Goal: Information Seeking & Learning: Learn about a topic

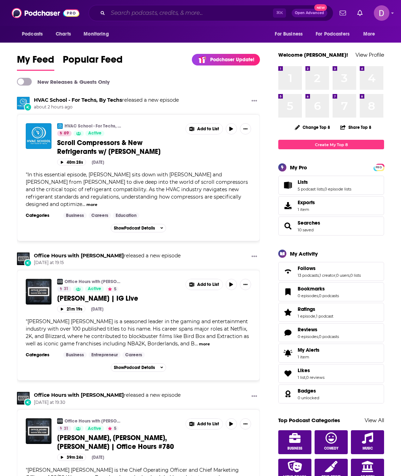
click at [146, 14] on input "Search podcasts, credits, & more..." at bounding box center [190, 12] width 165 height 11
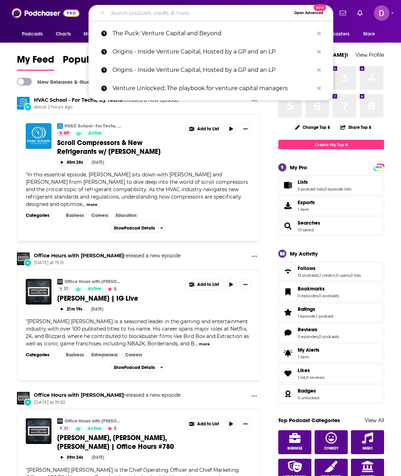
paste input "Ignite"
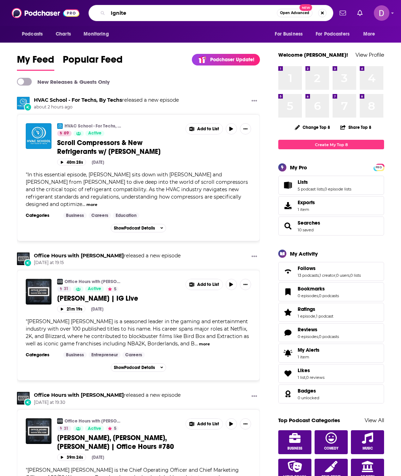
type input "Ignite"
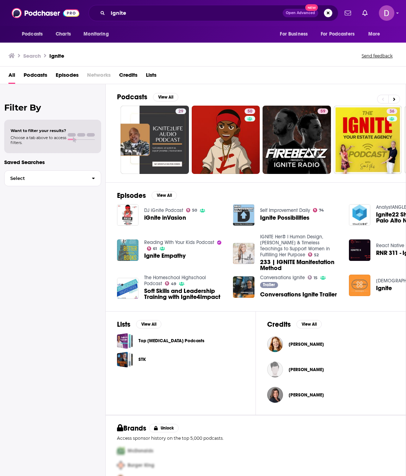
click at [357, 285] on img "Ignite" at bounding box center [359, 285] width 21 height 21
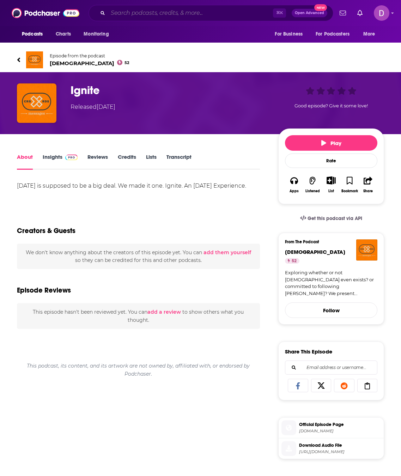
click at [145, 13] on input "Search podcasts, credits, & more..." at bounding box center [190, 12] width 165 height 11
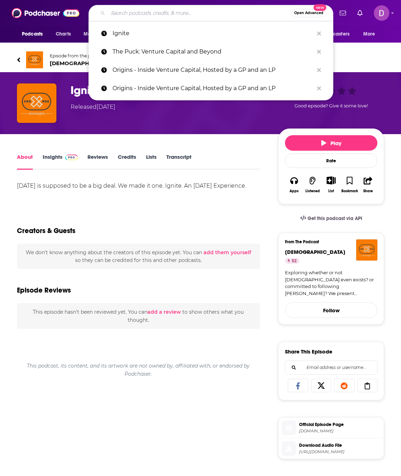
paste input "The Consumer VC"
type input "The Consumer VC"
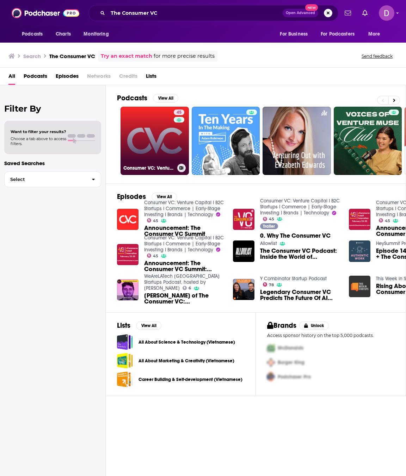
click at [159, 141] on link "45 Consumer VC: Venture Capital I B2C Startups I Commerce | Early-Stage Investi…" at bounding box center [154, 141] width 68 height 68
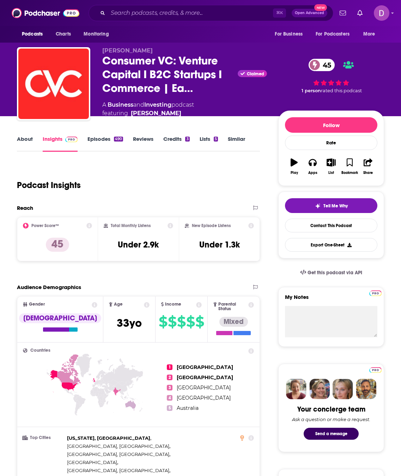
click at [23, 144] on link "About" at bounding box center [25, 144] width 16 height 16
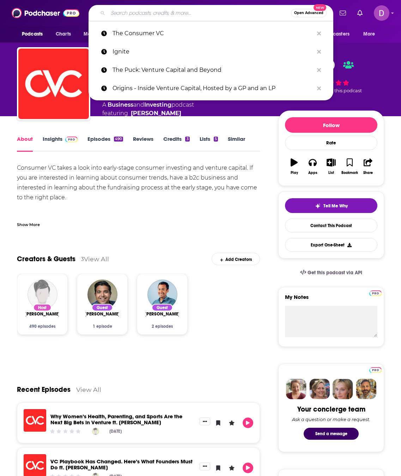
click at [152, 12] on input "Search podcasts, credits, & more..." at bounding box center [199, 12] width 183 height 11
paste input "Equity"
type input "Equity"
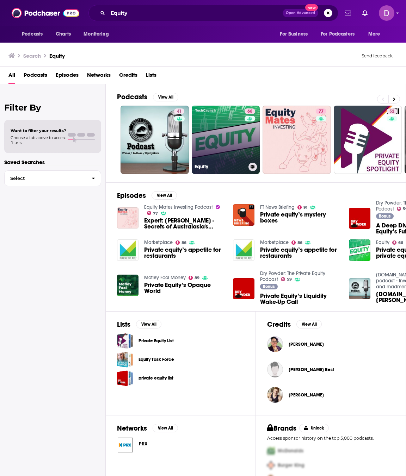
click at [208, 140] on link "66 Equity" at bounding box center [226, 140] width 68 height 68
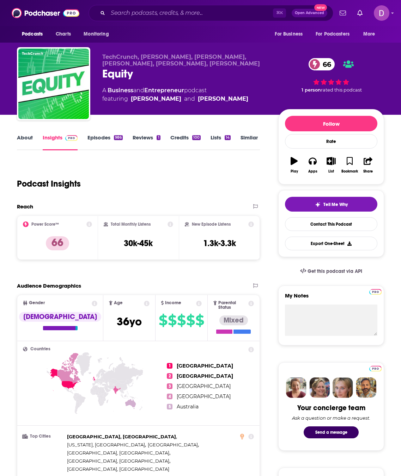
click at [29, 137] on link "About" at bounding box center [25, 142] width 16 height 16
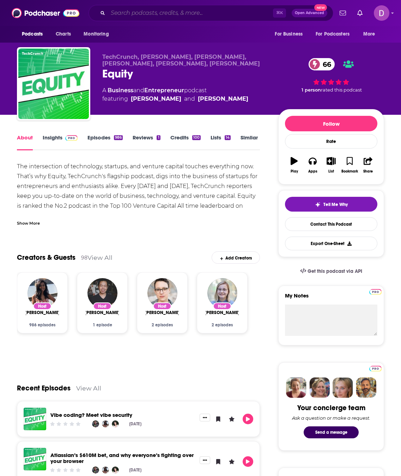
click at [163, 16] on input "Search podcasts, credits, & more..." at bounding box center [190, 12] width 165 height 11
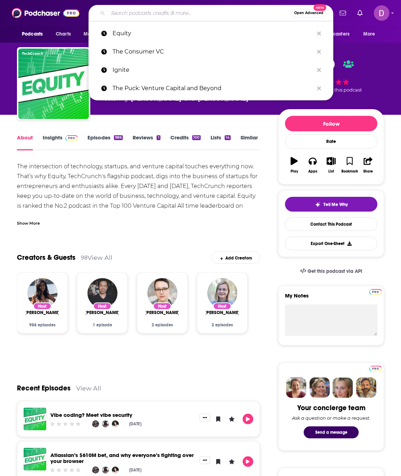
paste input "Venture Pill"
type input "Venture Pill"
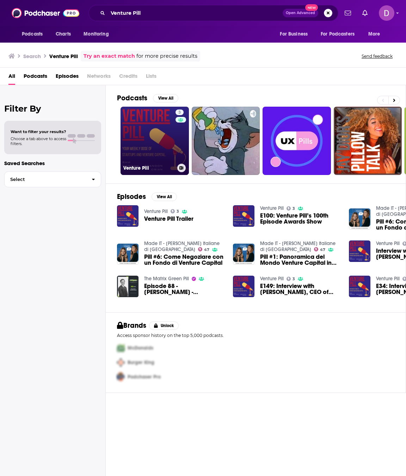
click at [156, 141] on link "3 Venture Pill" at bounding box center [154, 141] width 68 height 68
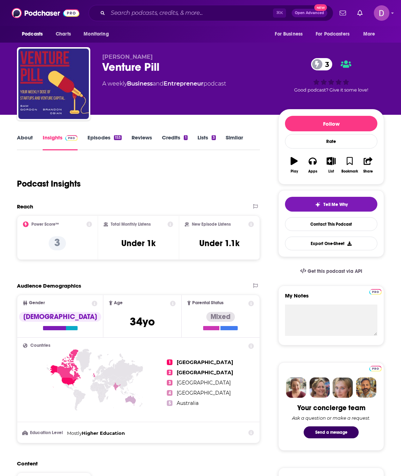
click at [27, 138] on link "About" at bounding box center [25, 142] width 16 height 16
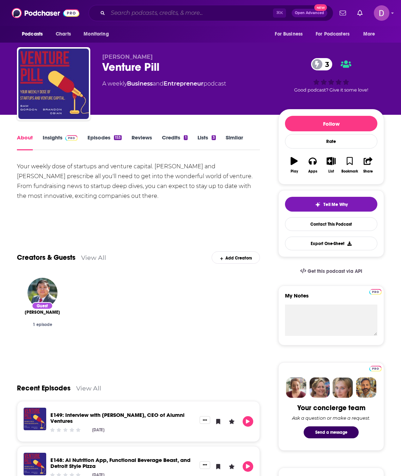
click at [148, 11] on input "Search podcasts, credits, & more..." at bounding box center [190, 12] width 165 height 11
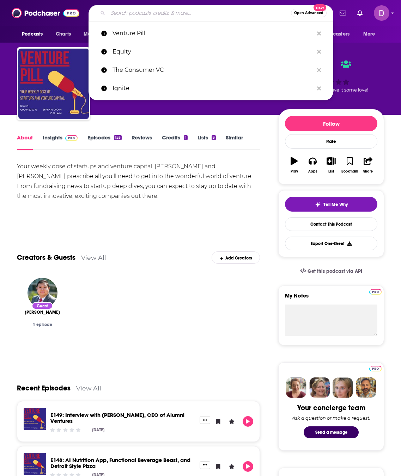
paste input "Pattern Breakers"
type input "Pattern Breakers"
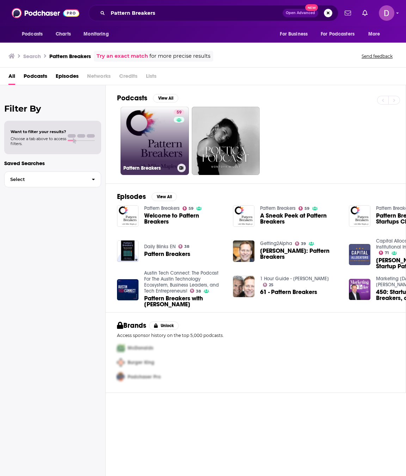
click at [165, 144] on link "59 Pattern Breakers" at bounding box center [154, 141] width 68 height 68
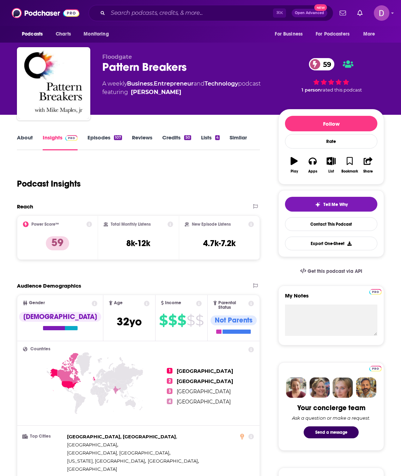
click at [24, 140] on link "About" at bounding box center [25, 142] width 16 height 16
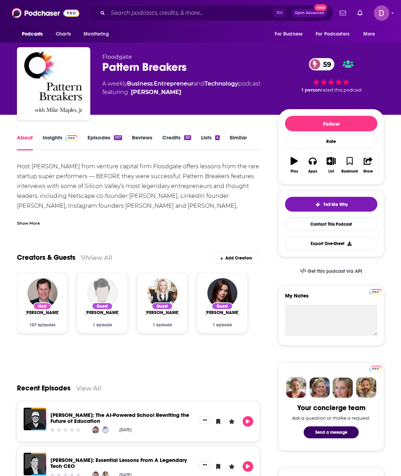
click at [26, 223] on div "Show More" at bounding box center [28, 223] width 23 height 7
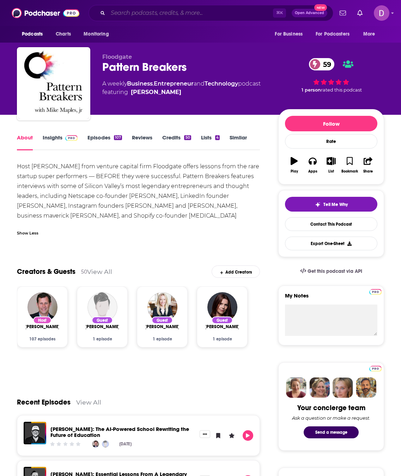
click at [123, 12] on input "Search podcasts, credits, & more..." at bounding box center [190, 12] width 165 height 11
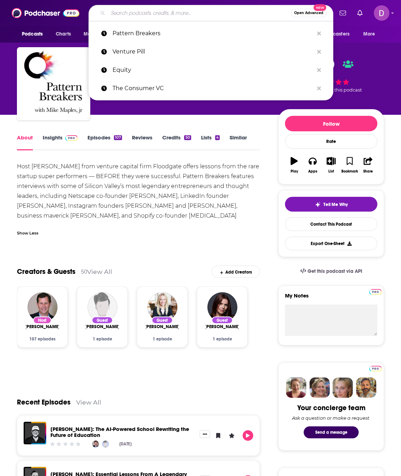
paste input "[PERSON_NAME] and [PERSON_NAME] Multifamily Investing Entrepreneurs"
type input "[PERSON_NAME] and [PERSON_NAME] Multifamily Investing Entrepreneurs"
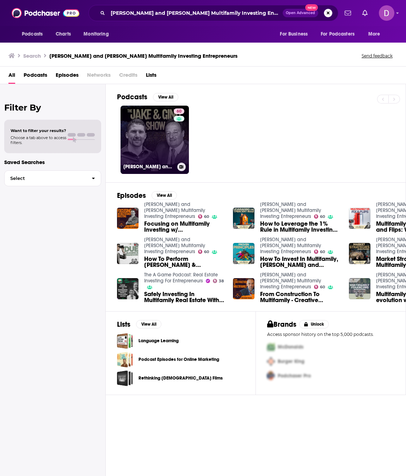
click at [164, 146] on link "60 Jake and Gino Multifamily Investing Entrepreneurs" at bounding box center [154, 140] width 68 height 68
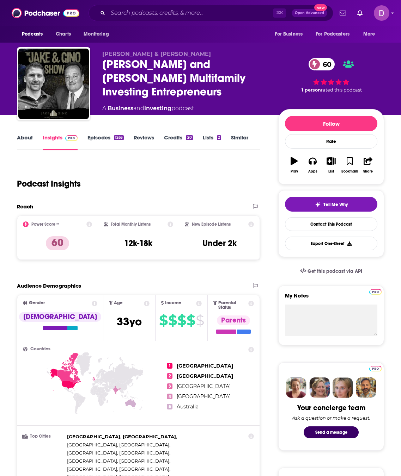
click at [24, 141] on link "About" at bounding box center [25, 142] width 16 height 16
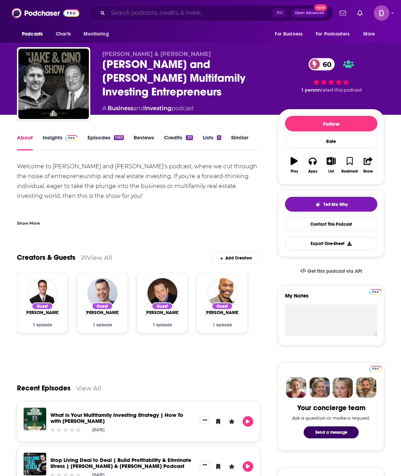
click at [134, 8] on input "Search podcasts, credits, & more..." at bounding box center [190, 12] width 165 height 11
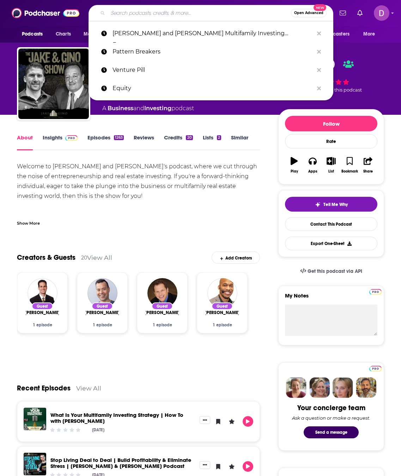
paste input "Grit"
type input "Grit"
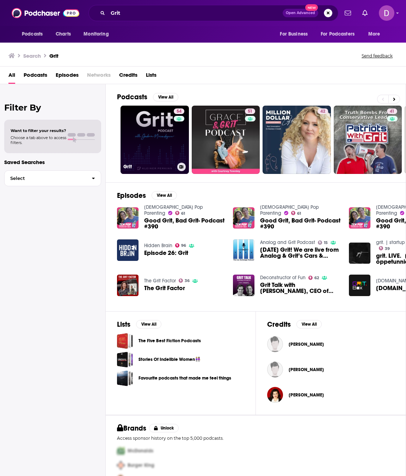
click at [165, 133] on link "54 Grit" at bounding box center [154, 140] width 68 height 68
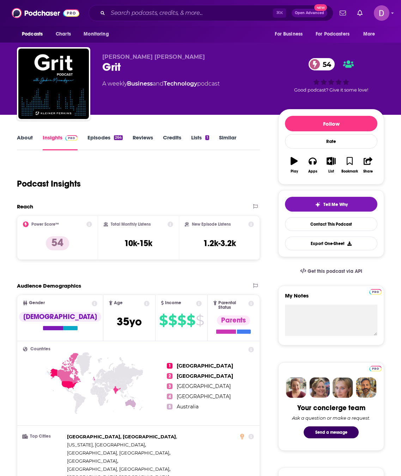
click at [30, 137] on link "About" at bounding box center [25, 142] width 16 height 16
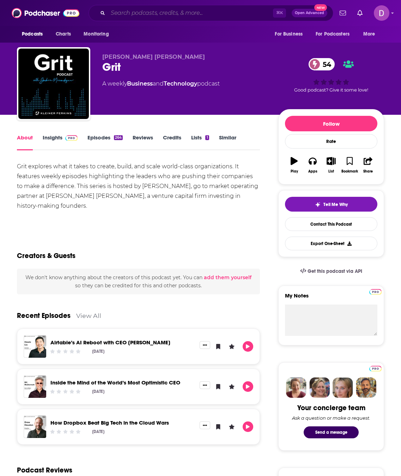
click at [120, 9] on input "Search podcasts, credits, & more..." at bounding box center [190, 12] width 165 height 11
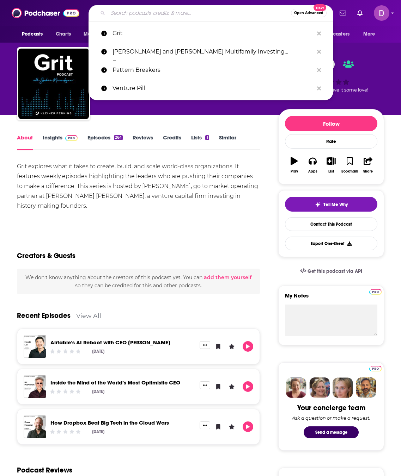
paste input "Alt Goes Mainstream"
type input "Alt Goes Mainstream"
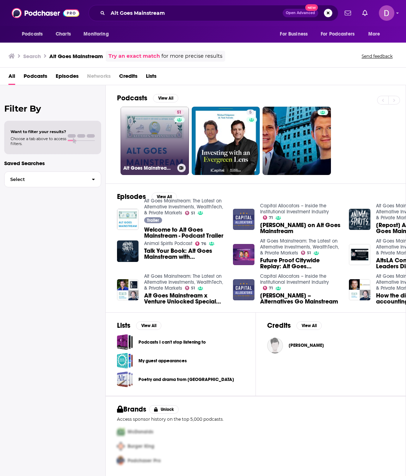
click at [174, 140] on div "51" at bounding box center [180, 137] width 12 height 54
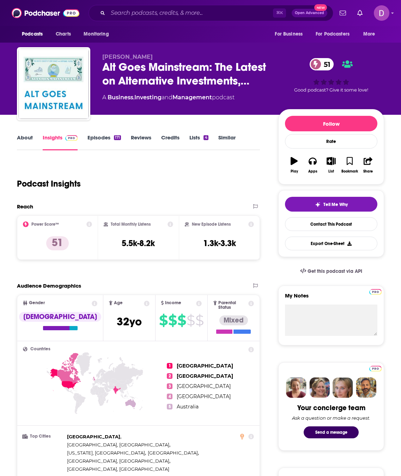
click at [26, 140] on link "About" at bounding box center [25, 142] width 16 height 16
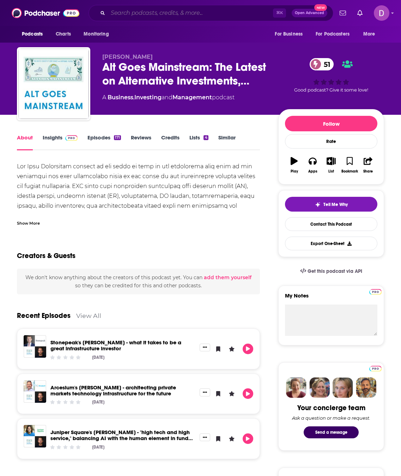
click at [120, 12] on input "Search podcasts, credits, & more..." at bounding box center [190, 12] width 165 height 11
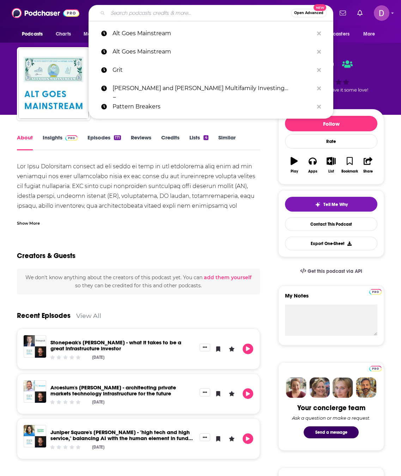
paste input "The Richie Norton Show"
type input "The Richie Norton Show"
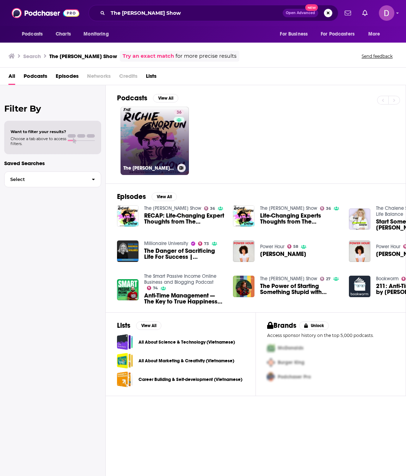
click at [153, 144] on link "36 The Richie Norton Show" at bounding box center [154, 141] width 68 height 68
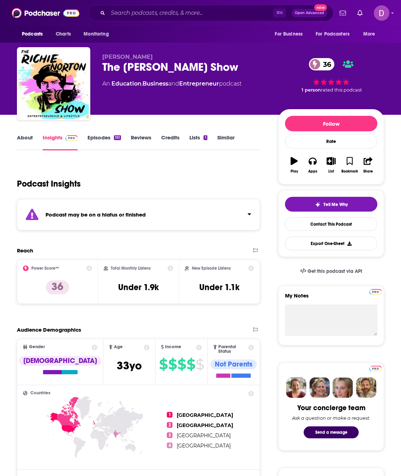
click at [25, 139] on link "About" at bounding box center [25, 142] width 16 height 16
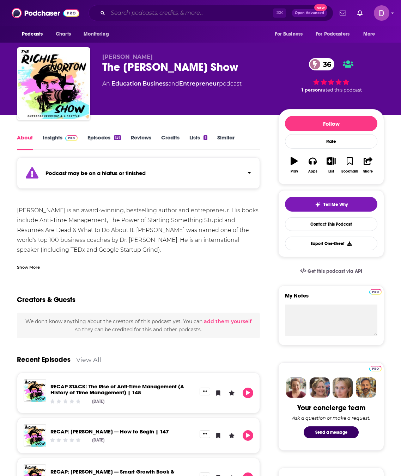
click at [129, 12] on input "Search podcasts, credits, & more..." at bounding box center [190, 12] width 165 height 11
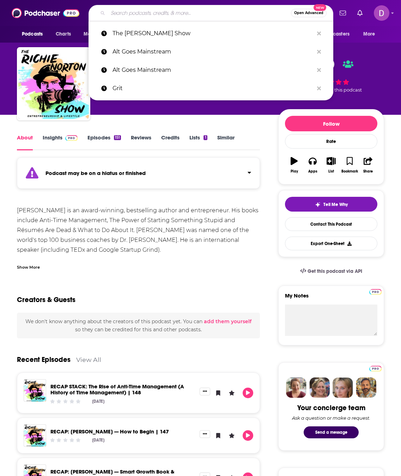
paste input "Digital Currents"
type input "Digital Currents"
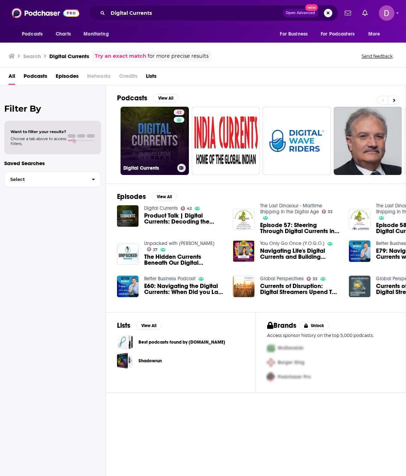
click at [165, 153] on link "42 Digital Currents" at bounding box center [154, 141] width 68 height 68
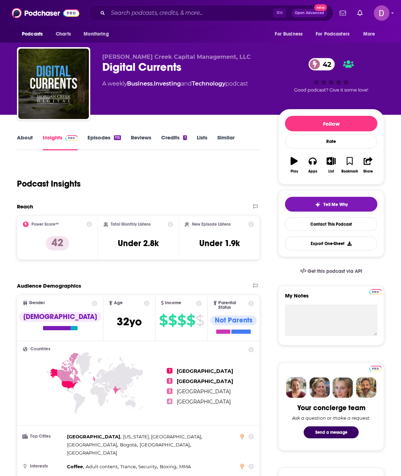
click at [27, 139] on link "About" at bounding box center [25, 142] width 16 height 16
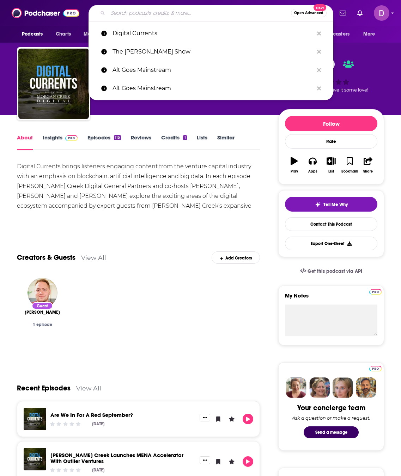
click at [143, 14] on input "Search podcasts, credits, & more..." at bounding box center [199, 12] width 183 height 11
paste input "Smart Venture Podcast"
type input "Smart Venture Podcast"
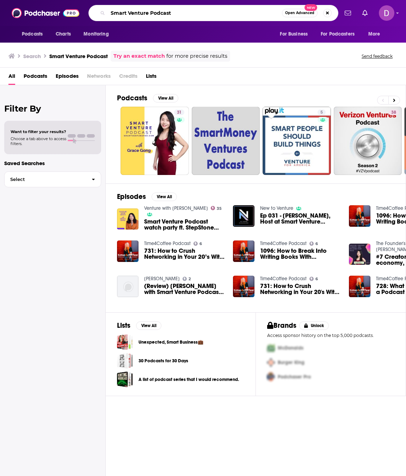
drag, startPoint x: 187, startPoint y: 12, endPoint x: 106, endPoint y: 12, distance: 81.0
click at [106, 12] on div "Smart Venture Podcast Open Advanced New" at bounding box center [213, 13] width 250 height 16
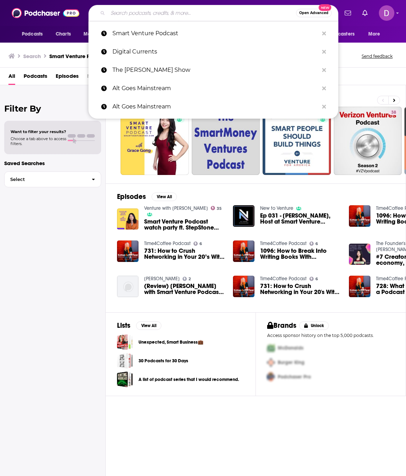
paste input "The Distribution by Juniper Square"
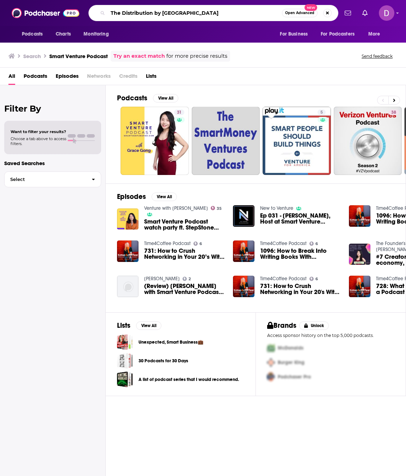
type input "The Distribution by Juniper Square"
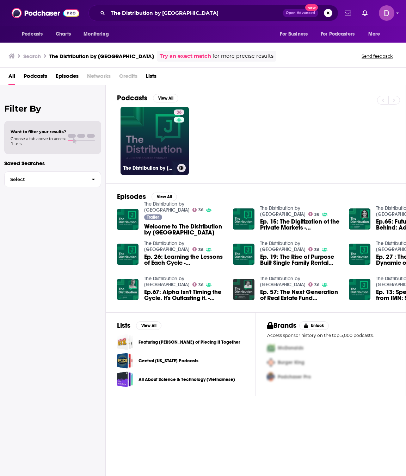
click at [156, 129] on link "36 The Distribution by Juniper Square" at bounding box center [154, 141] width 68 height 68
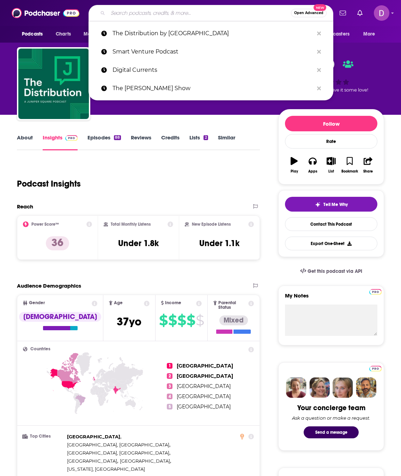
click at [148, 12] on input "Search podcasts, credits, & more..." at bounding box center [199, 12] width 183 height 11
paste input "This Week in Pre-IPO Stocks"
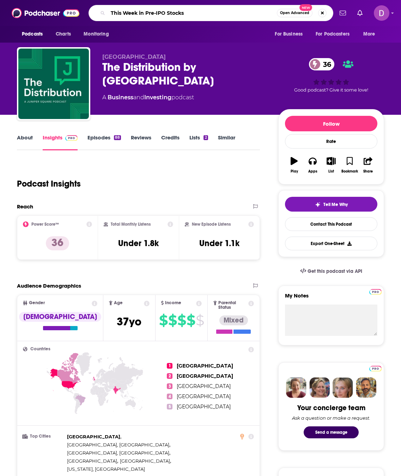
type input "This Week in Pre-IPO Stocks"
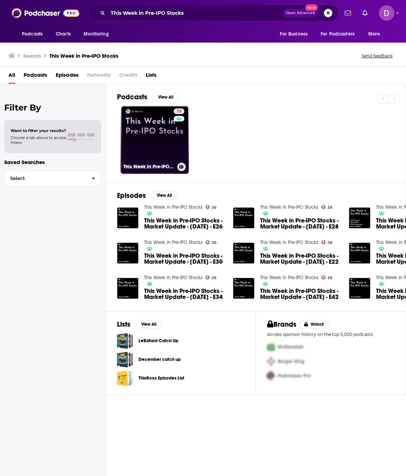
click at [148, 147] on link "38 This Week in Pre-IPO Stocks" at bounding box center [154, 140] width 68 height 68
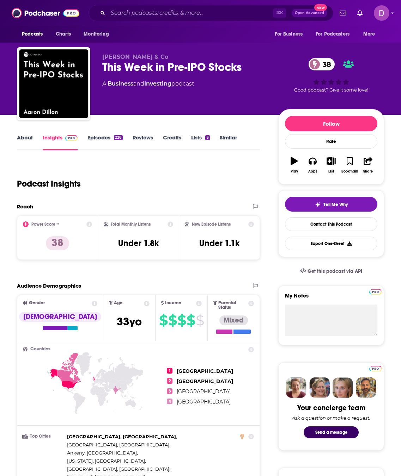
click at [25, 142] on link "About" at bounding box center [25, 142] width 16 height 16
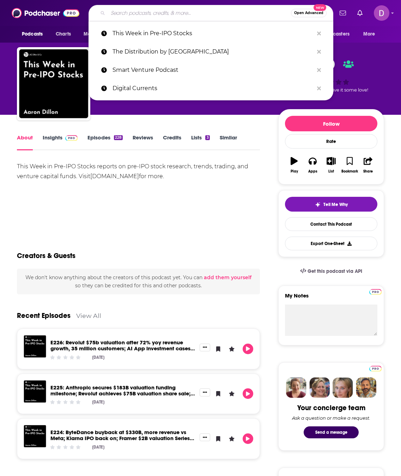
click at [138, 13] on input "Search podcasts, credits, & more..." at bounding box center [199, 12] width 183 height 11
paste input "The Sure Shot Entrepreneur"
type input "The Sure Shot Entrepreneur"
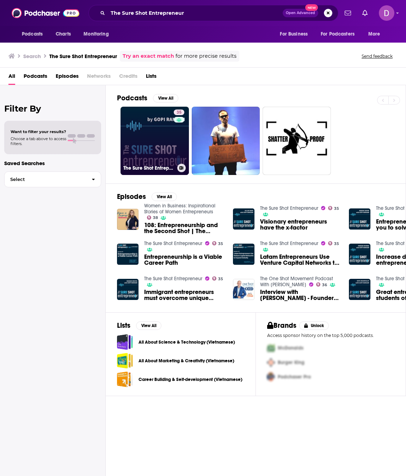
click at [163, 147] on link "35 The Sure Shot Entrepreneur" at bounding box center [154, 141] width 68 height 68
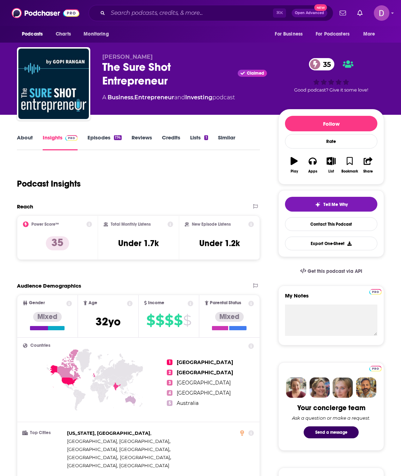
click at [29, 139] on link "About" at bounding box center [25, 142] width 16 height 16
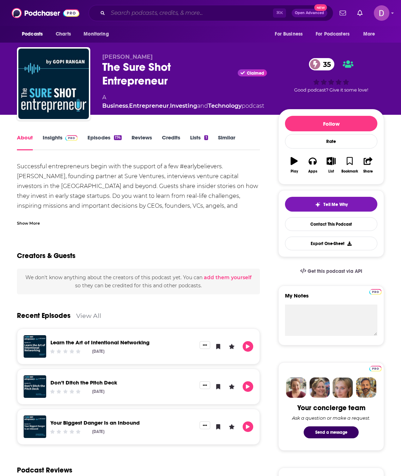
click at [129, 16] on input "Search podcasts, credits, & more..." at bounding box center [190, 12] width 165 height 11
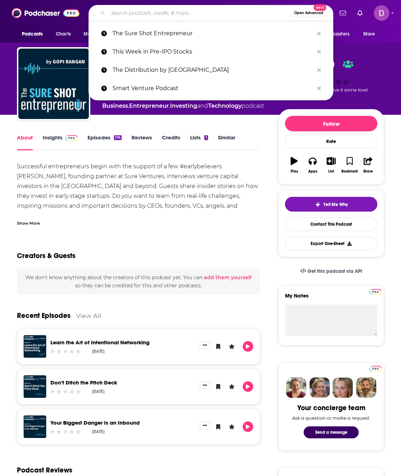
paste input "Sand Hill Road"
type input "Sand Hill Road"
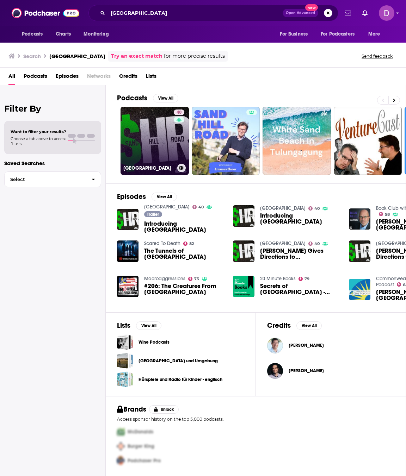
click at [152, 154] on link "40 Sand Hill Road" at bounding box center [154, 141] width 68 height 68
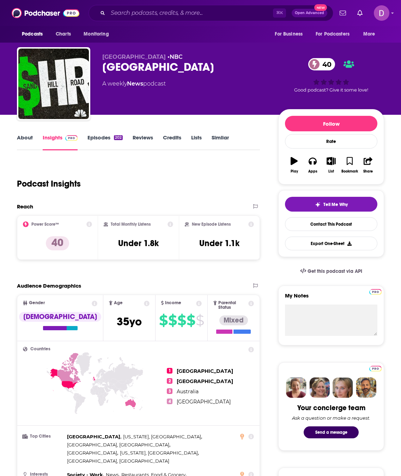
click at [18, 139] on link "About" at bounding box center [25, 142] width 16 height 16
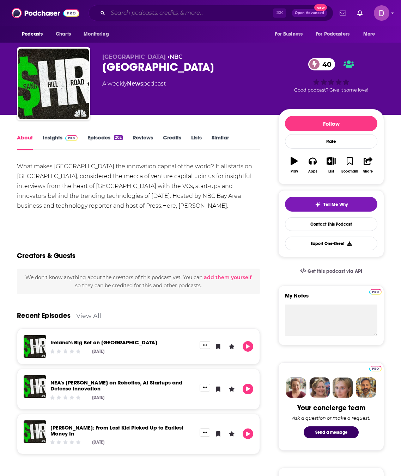
click at [147, 13] on input "Search podcasts, credits, & more..." at bounding box center [190, 12] width 165 height 11
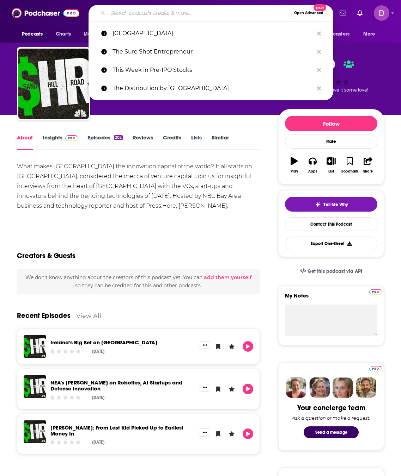
paste input "Swimming with Allocators"
type input "Swimming with Allocators"
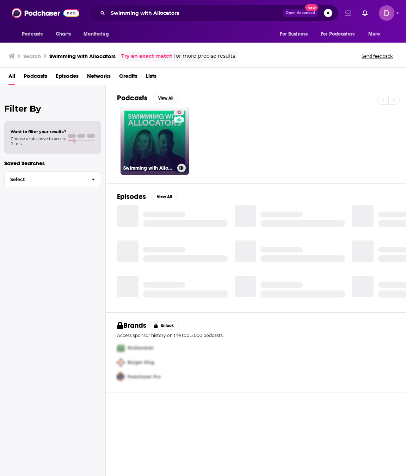
click at [161, 133] on link "42 Swimming with Allocators" at bounding box center [154, 141] width 68 height 68
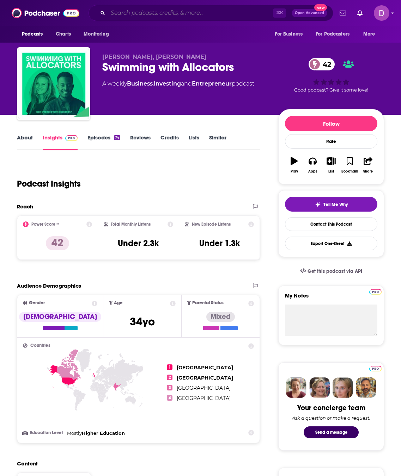
click at [122, 13] on input "Search podcasts, credits, & more..." at bounding box center [190, 12] width 165 height 11
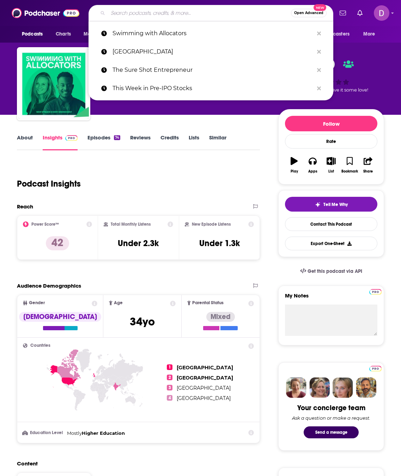
paste input "Angels, Exits, & Acquisitions"
type input "Angels, Exits, & Acquisitions"
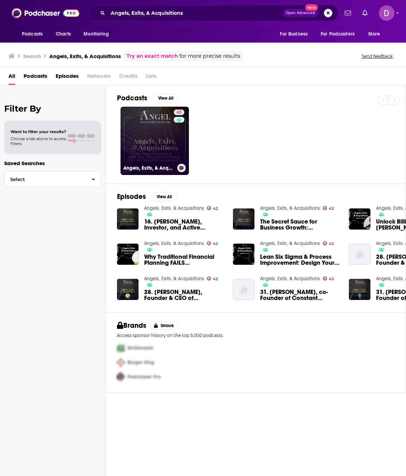
click at [172, 140] on link "42 Angels, Exits, & Acquisitions" at bounding box center [154, 141] width 68 height 68
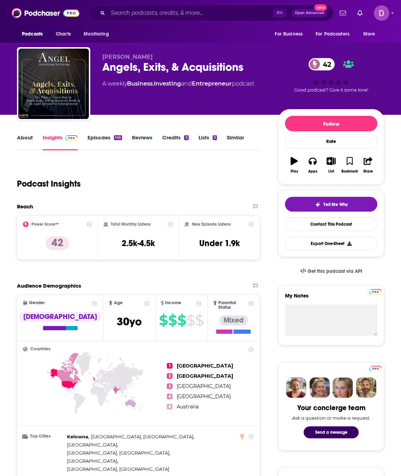
click at [25, 140] on link "About" at bounding box center [25, 142] width 16 height 16
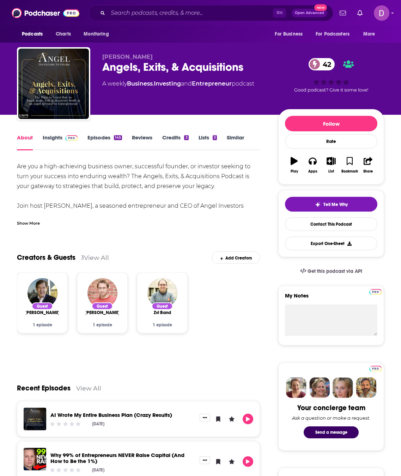
click at [34, 223] on div "Show More" at bounding box center [28, 223] width 23 height 7
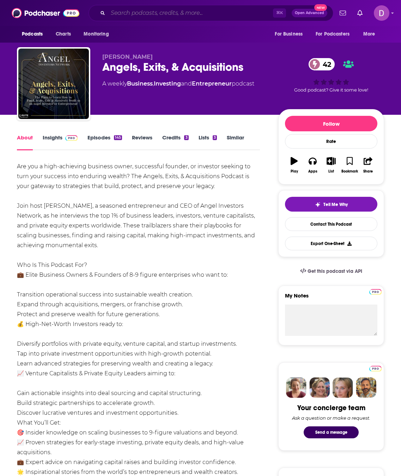
click at [157, 12] on input "Search podcasts, credits, & more..." at bounding box center [190, 12] width 165 height 11
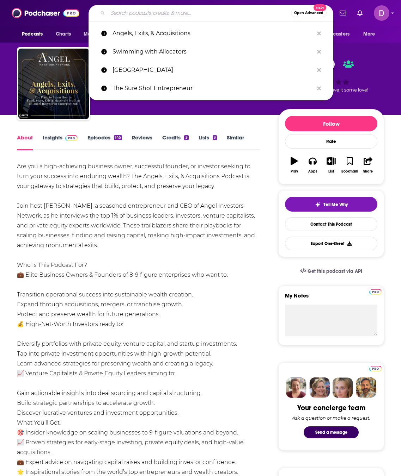
paste input "Smart Humans with [PERSON_NAME]"
type input "Smart Humans with [PERSON_NAME]"
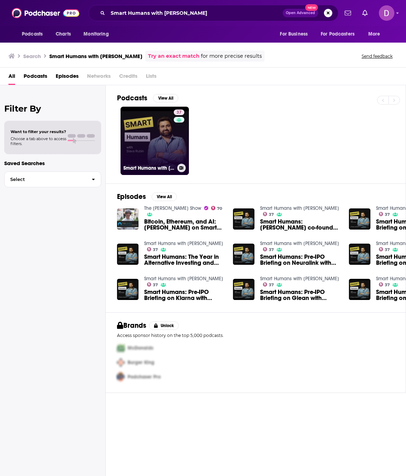
click at [152, 123] on link "37 Smart Humans with Slava Rubin" at bounding box center [154, 141] width 68 height 68
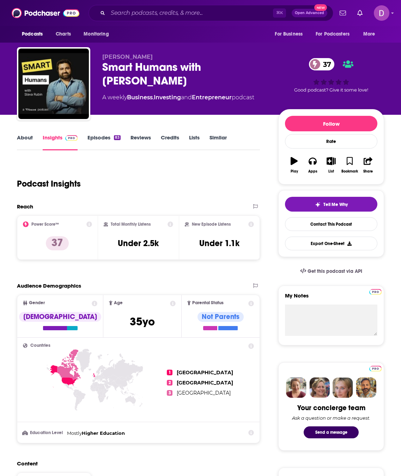
click at [27, 136] on link "About" at bounding box center [25, 142] width 16 height 16
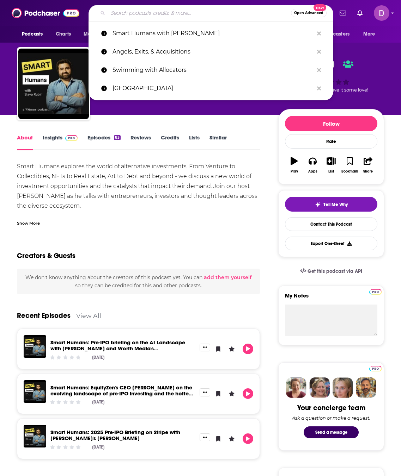
paste input "Private Markets 360°"
type input "Private Markets 360°"
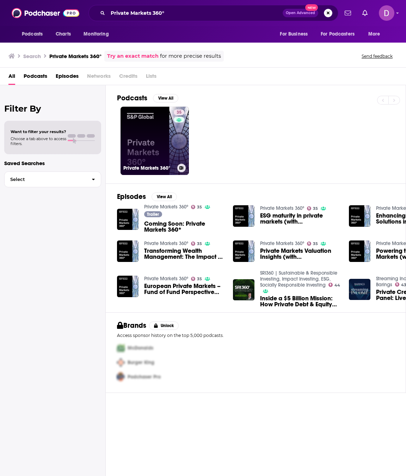
click at [159, 154] on link "35 Private Markets 360°" at bounding box center [154, 141] width 68 height 68
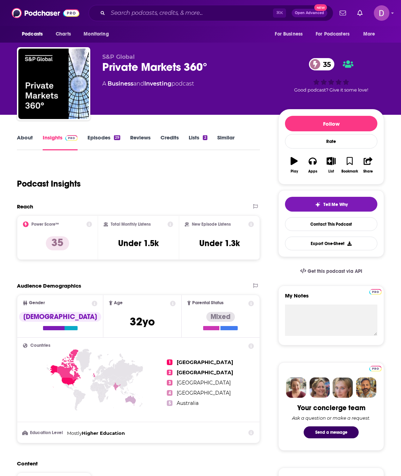
click at [26, 140] on link "About" at bounding box center [25, 142] width 16 height 16
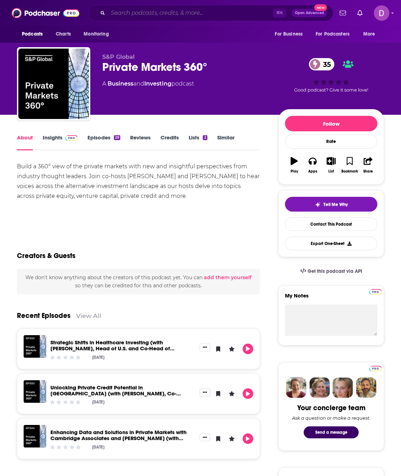
click at [143, 14] on input "Search podcasts, credits, & more..." at bounding box center [190, 12] width 165 height 11
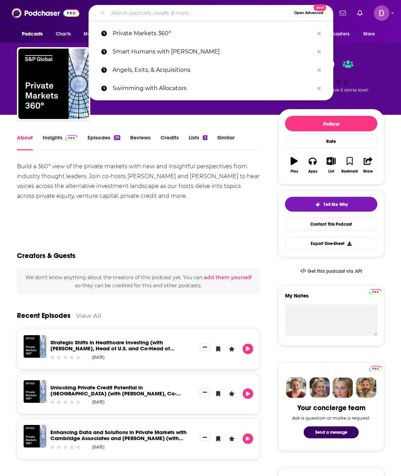
paste input "North Capital Forum"
type input "North Capital Forum"
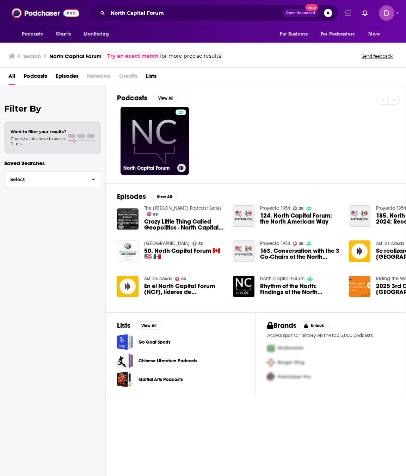
click at [159, 147] on link "North Capital Forum" at bounding box center [154, 141] width 68 height 68
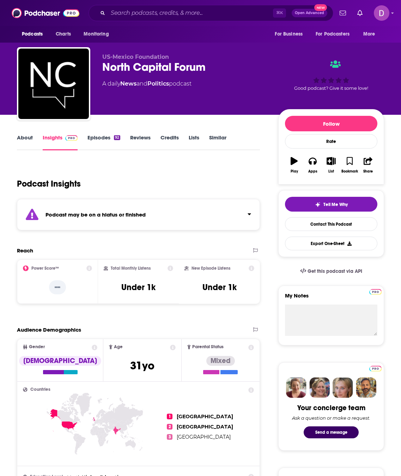
click at [32, 139] on link "About" at bounding box center [25, 142] width 16 height 16
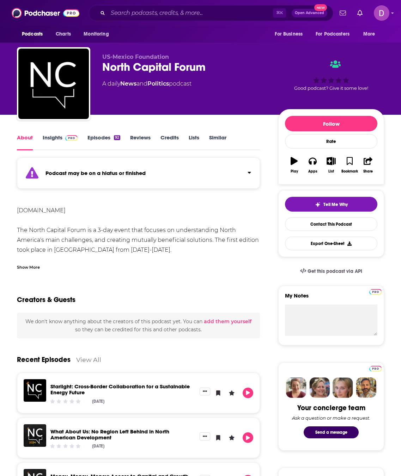
click at [38, 268] on div "Show More" at bounding box center [28, 267] width 23 height 7
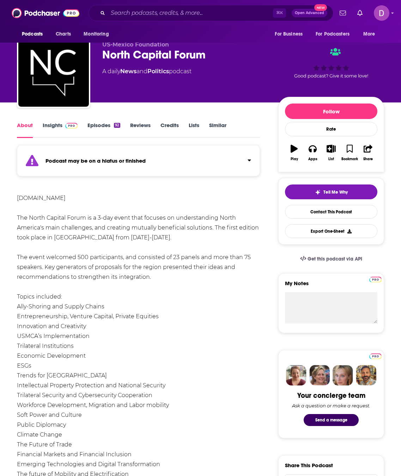
scroll to position [13, 0]
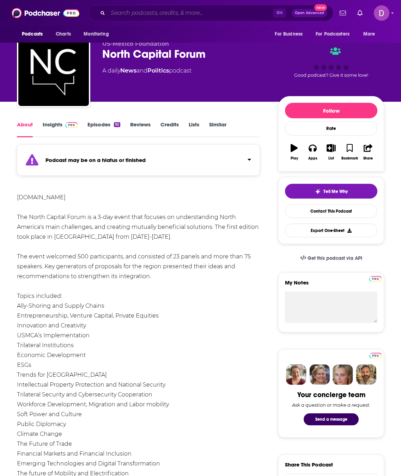
click at [127, 11] on input "Search podcasts, credits, & more..." at bounding box center [190, 12] width 165 height 11
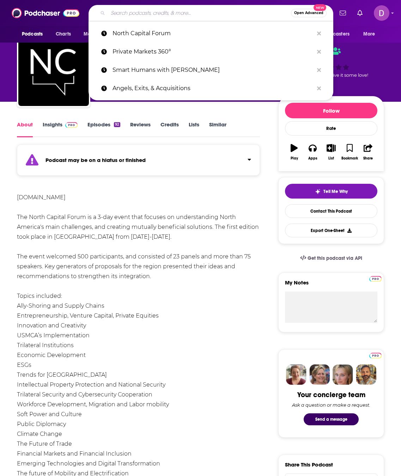
paste input "The Compassionate Capitalist Show™ with [PERSON_NAME]"
type input "The Compassionate Capitalist Show™ with [PERSON_NAME]"
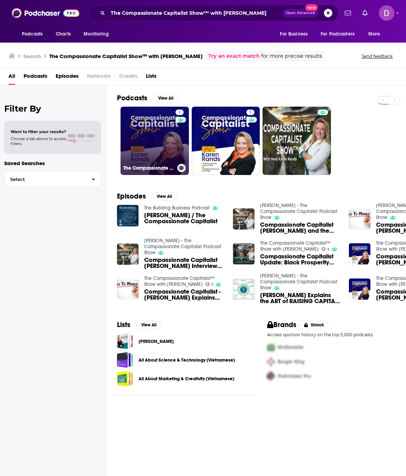
click at [147, 145] on link "1 The Compassionate Capitalist™ Show with [PERSON_NAME]" at bounding box center [154, 141] width 68 height 68
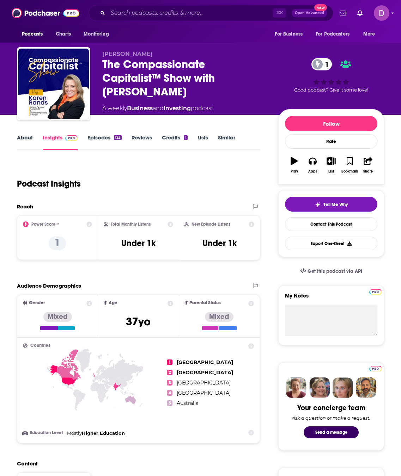
click at [29, 138] on link "About" at bounding box center [25, 142] width 16 height 16
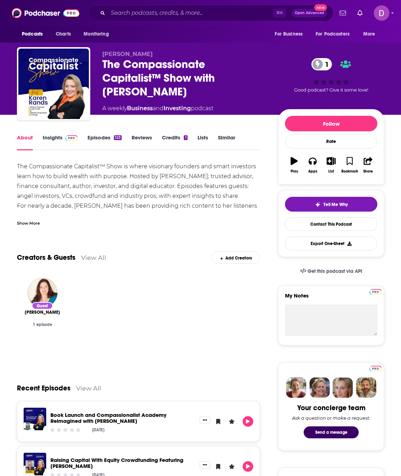
click at [27, 222] on div "Show More" at bounding box center [28, 223] width 23 height 7
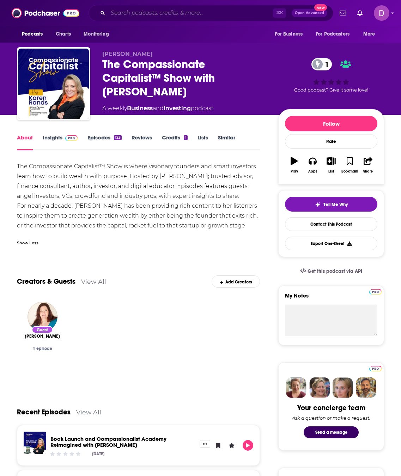
click at [122, 13] on input "Search podcasts, credits, & more..." at bounding box center [190, 12] width 165 height 11
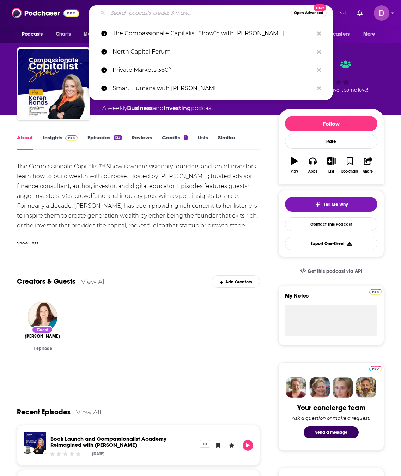
paste input "The Daily Bolster"
type input "The Daily Bolster"
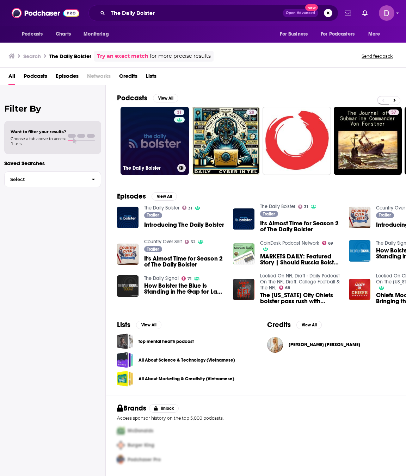
click at [123, 129] on link "31 The Daily Bolster" at bounding box center [154, 141] width 68 height 68
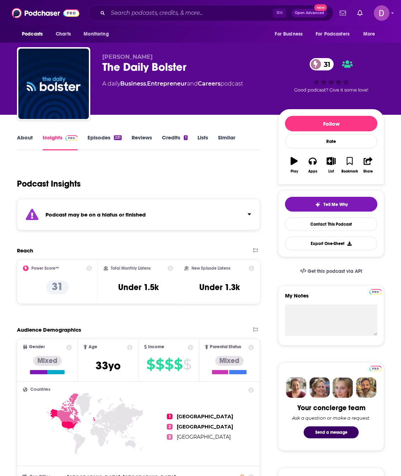
click at [27, 140] on link "About" at bounding box center [25, 142] width 16 height 16
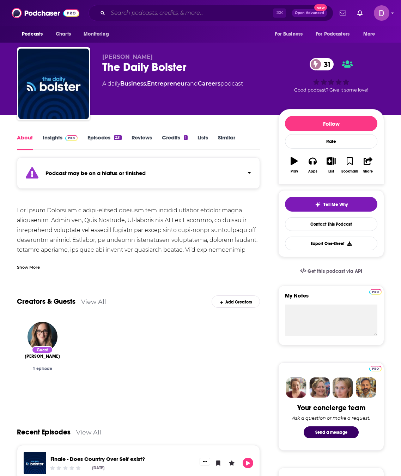
click at [140, 12] on input "Search podcasts, credits, & more..." at bounding box center [190, 12] width 165 height 11
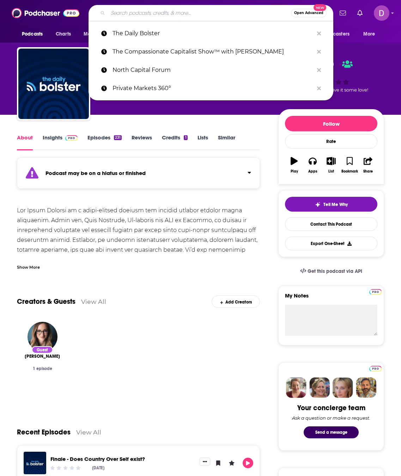
paste input "The Venari Podcast"
type input "The Venari Podcast"
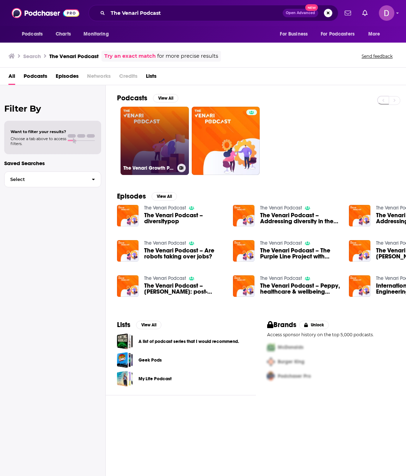
click at [160, 135] on link "The Venari Growth Podcast" at bounding box center [154, 141] width 68 height 68
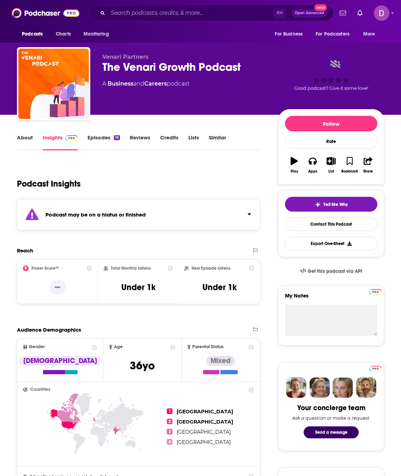
click at [26, 139] on link "About" at bounding box center [25, 142] width 16 height 16
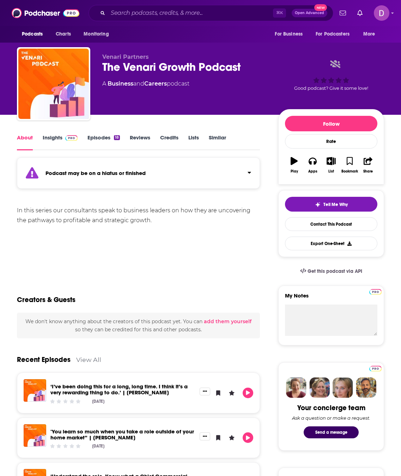
click at [113, 135] on link "Episodes 18" at bounding box center [103, 142] width 32 height 16
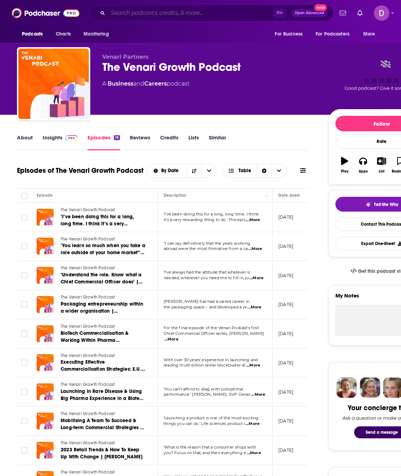
click at [118, 15] on input "Search podcasts, credits, & more..." at bounding box center [190, 12] width 165 height 11
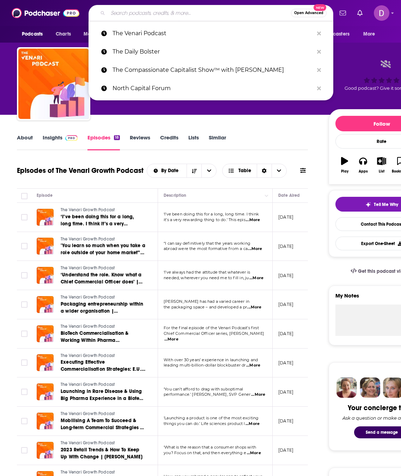
paste input "Partner Path"
type input "Partner Path"
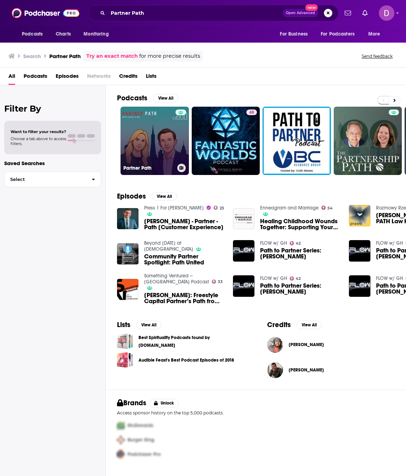
click at [135, 131] on link "Partner Path" at bounding box center [154, 141] width 68 height 68
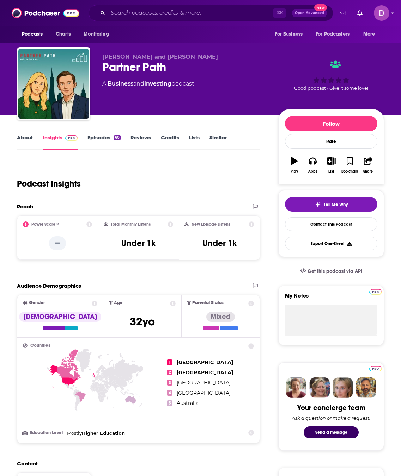
click at [27, 140] on link "About" at bounding box center [25, 142] width 16 height 16
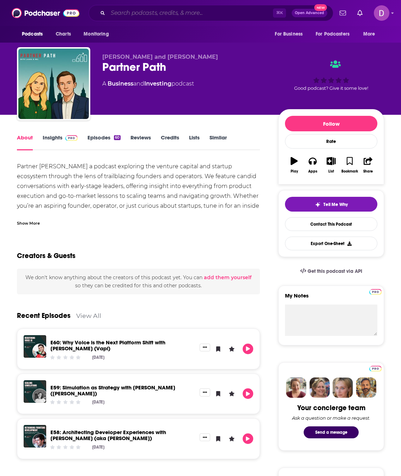
click at [141, 12] on input "Search podcasts, credits, & more..." at bounding box center [190, 12] width 165 height 11
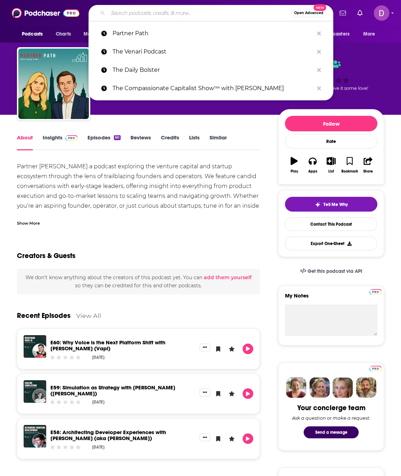
paste input "Dirty White Coat"
type input "Dirty White Coat"
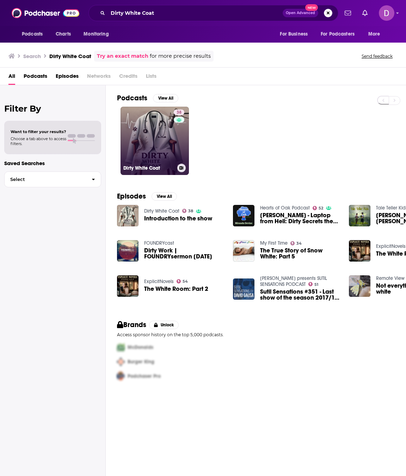
click at [168, 118] on link "38 Dirty White Coat" at bounding box center [154, 141] width 68 height 68
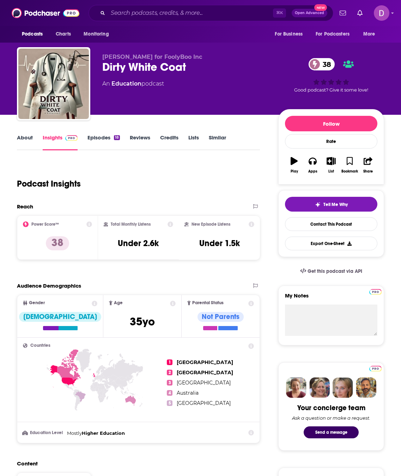
click at [25, 138] on link "About" at bounding box center [25, 142] width 16 height 16
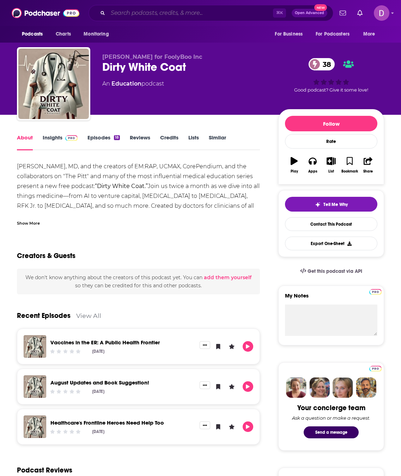
click at [126, 12] on input "Search podcasts, credits, & more..." at bounding box center [190, 12] width 165 height 11
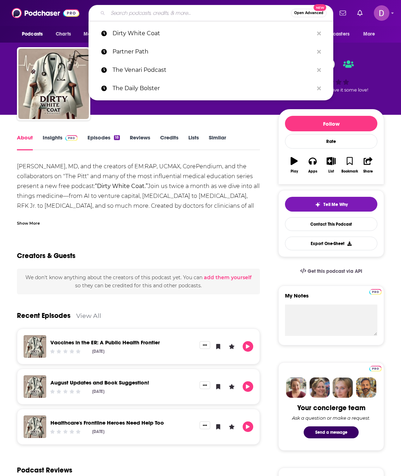
paste input "[PERSON_NAME] and [PERSON_NAME] Multifamily Investing Entrepreneurs"
type input "[PERSON_NAME] and [PERSON_NAME] Multifamily Investing Entrepreneurs"
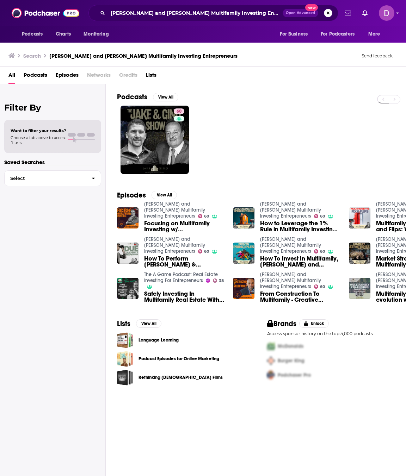
click at [327, 14] on button "Search podcasts, credits, & more..." at bounding box center [328, 13] width 8 height 8
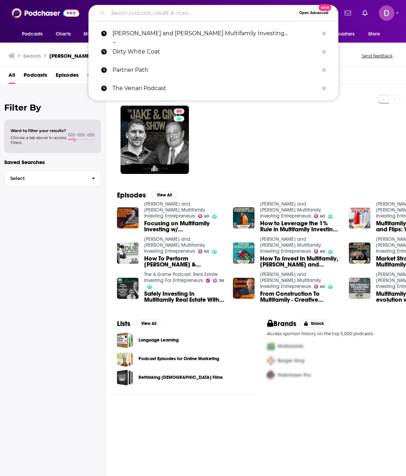
click at [327, 14] on span "Open Advanced" at bounding box center [313, 13] width 29 height 4
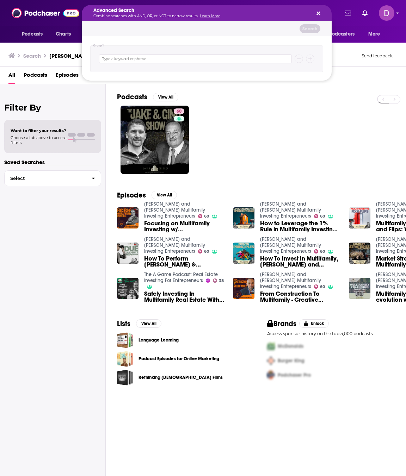
click at [318, 13] on icon "Search podcasts, credits, & more..." at bounding box center [318, 14] width 4 height 4
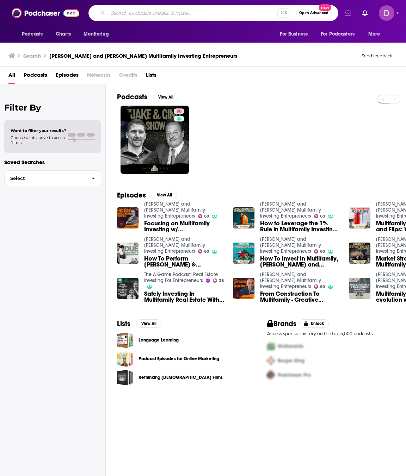
click at [110, 13] on input "Search podcasts, credits, & more..." at bounding box center [192, 12] width 169 height 11
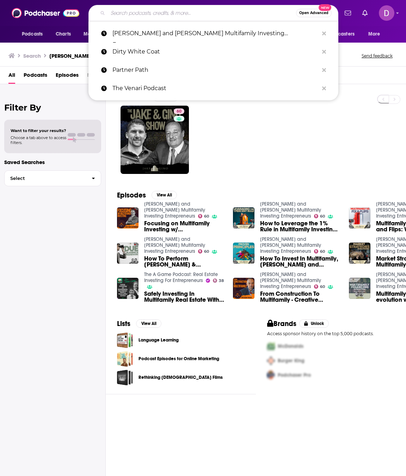
paste input "Money Mission Matters"
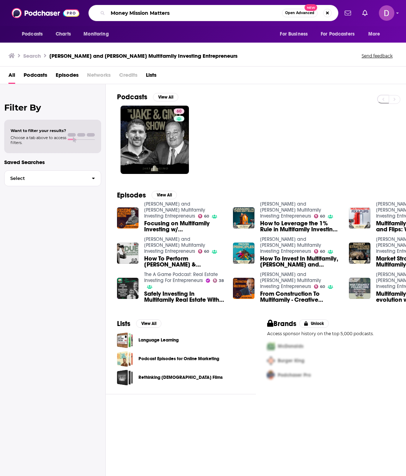
type input "Money Mission Matters"
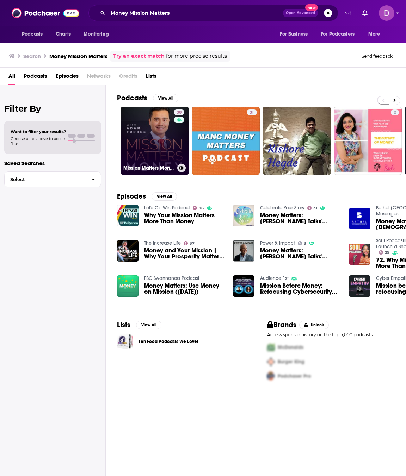
click at [161, 146] on link "30 Mission Matters Money with [PERSON_NAME]" at bounding box center [154, 141] width 68 height 68
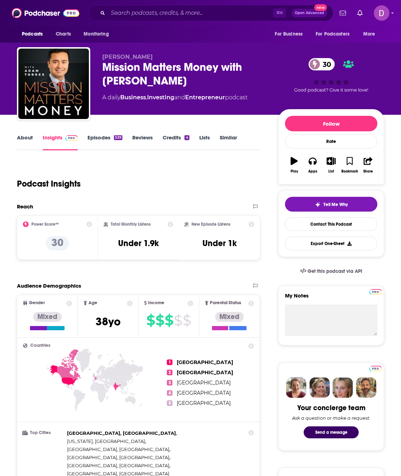
click at [24, 140] on link "About" at bounding box center [25, 142] width 16 height 16
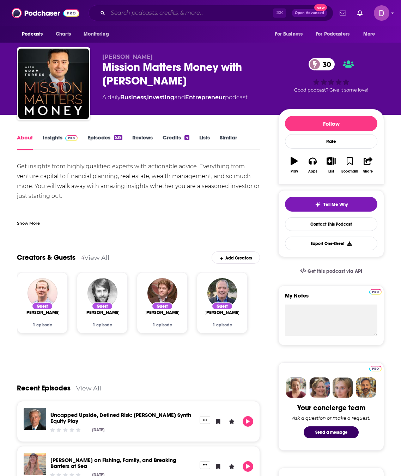
click at [112, 13] on input "Search podcasts, credits, & more..." at bounding box center [190, 12] width 165 height 11
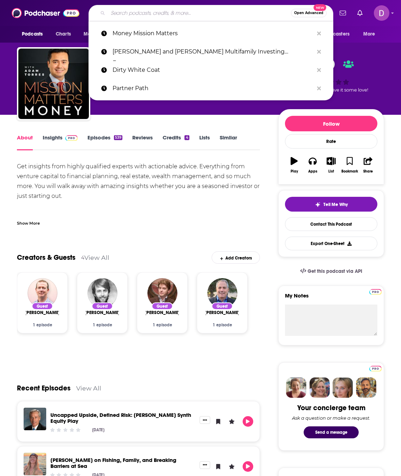
paste input "The IRA Cafe"
type input "The IRA Cafe"
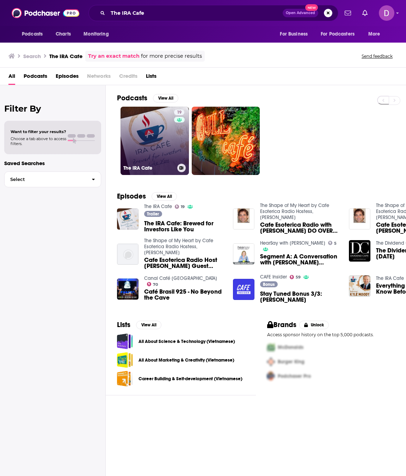
click at [153, 139] on link "19 The IRA Cafe" at bounding box center [154, 141] width 68 height 68
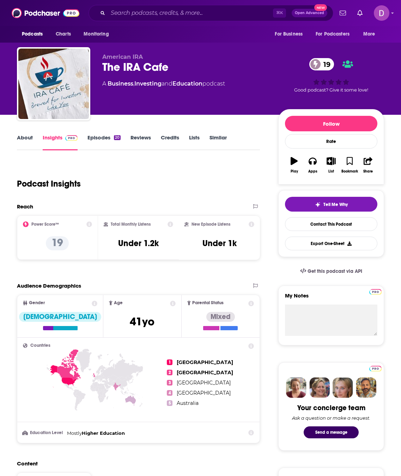
click at [28, 140] on link "About" at bounding box center [25, 142] width 16 height 16
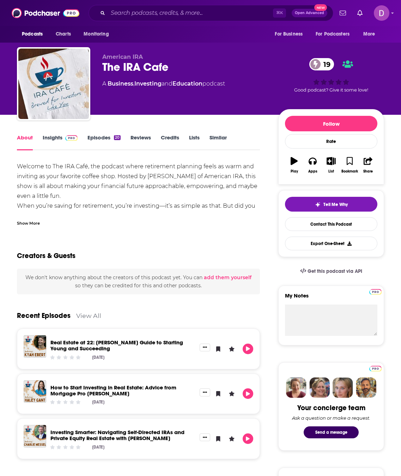
click at [57, 137] on link "Insights" at bounding box center [60, 142] width 35 height 16
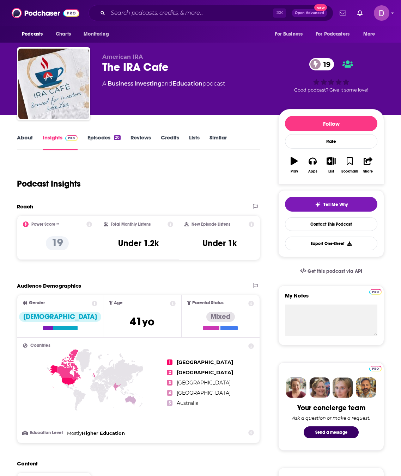
click at [99, 136] on link "Episodes 20" at bounding box center [103, 142] width 33 height 16
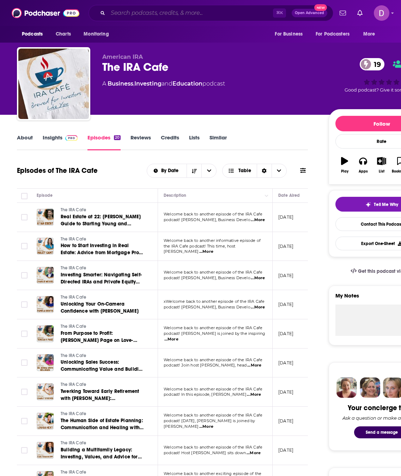
click at [118, 11] on input "Search podcasts, credits, & more..." at bounding box center [190, 12] width 165 height 11
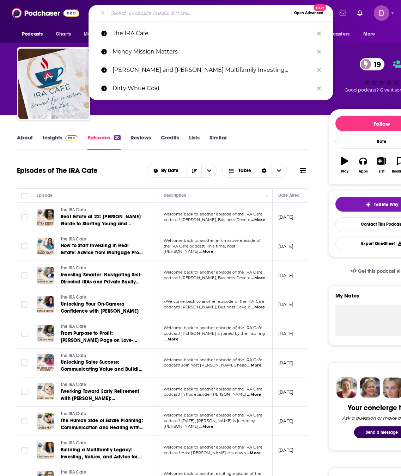
paste input "Titans of [DATE]"
type input "Titans of [DATE]"
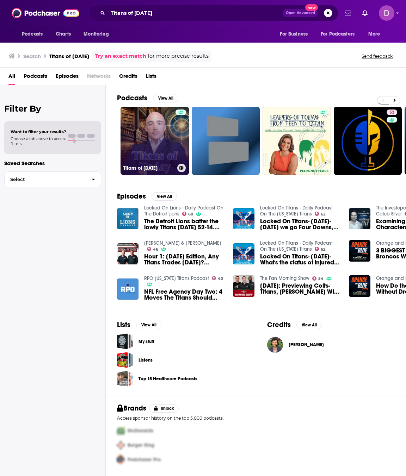
click at [167, 130] on link "Titans of [DATE]" at bounding box center [154, 141] width 68 height 68
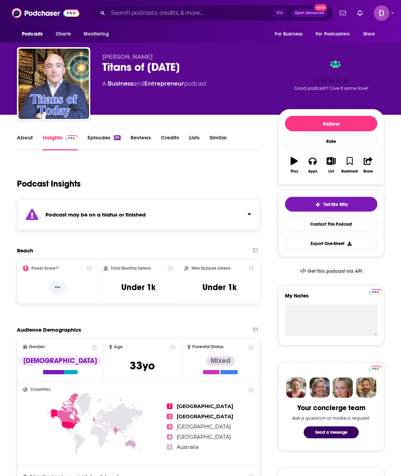
click at [29, 138] on link "About" at bounding box center [25, 142] width 16 height 16
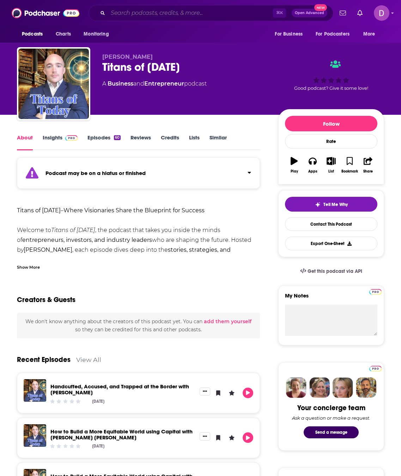
click at [116, 11] on input "Search podcasts, credits, & more..." at bounding box center [190, 12] width 165 height 11
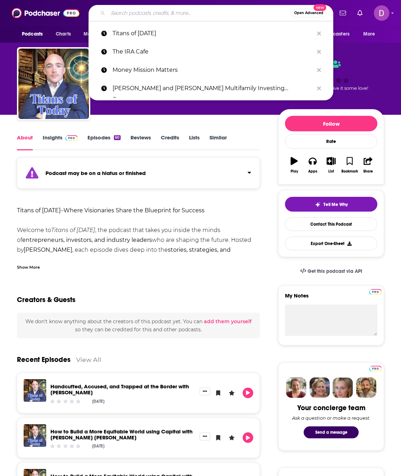
paste input "Modern Money SmartPod"
type input "Modern Money SmartPod"
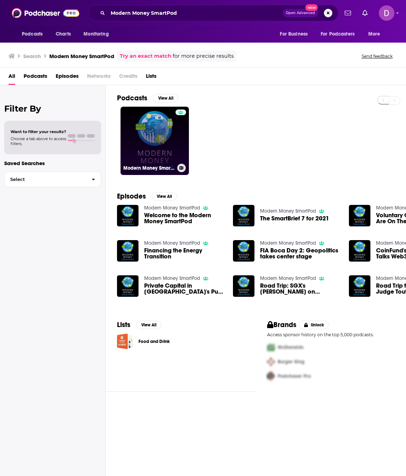
click at [150, 143] on link "Modern Money SmartPod" at bounding box center [154, 141] width 68 height 68
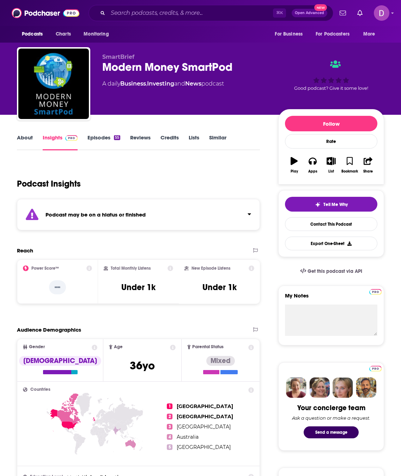
click at [27, 142] on link "About" at bounding box center [25, 142] width 16 height 16
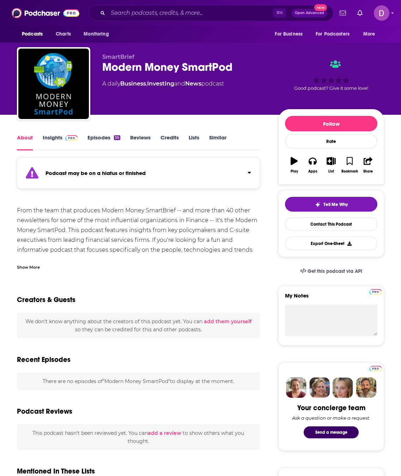
click at [37, 269] on div "Show More" at bounding box center [28, 267] width 23 height 7
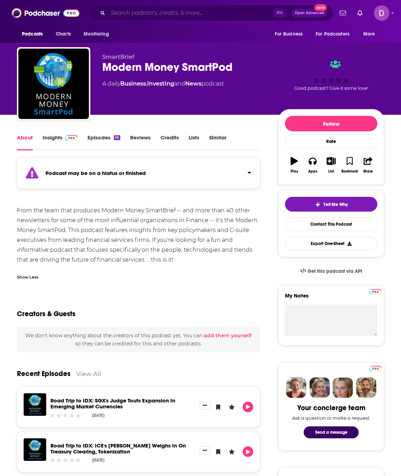
click at [118, 12] on input "Search podcasts, credits, & more..." at bounding box center [190, 12] width 165 height 11
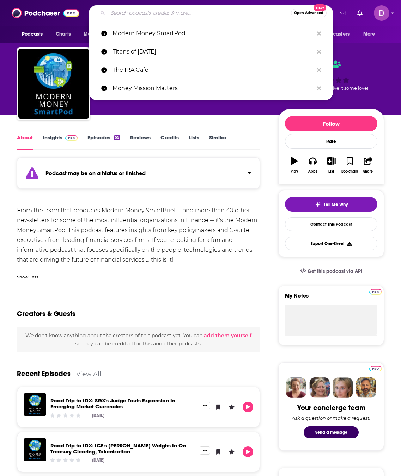
paste input "Outsider Inc."
type input "Outsider Inc."
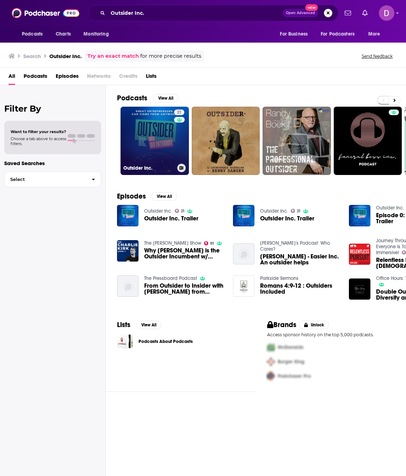
click at [167, 145] on link "21 Outsider Inc." at bounding box center [154, 141] width 68 height 68
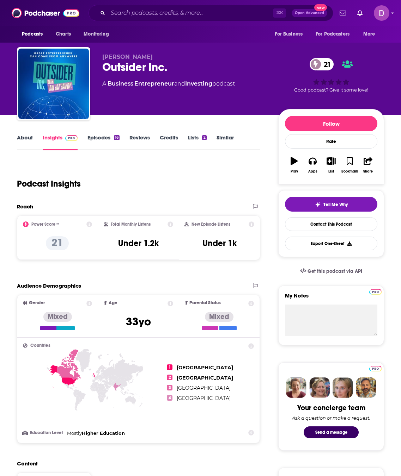
click at [29, 136] on link "About" at bounding box center [25, 142] width 16 height 16
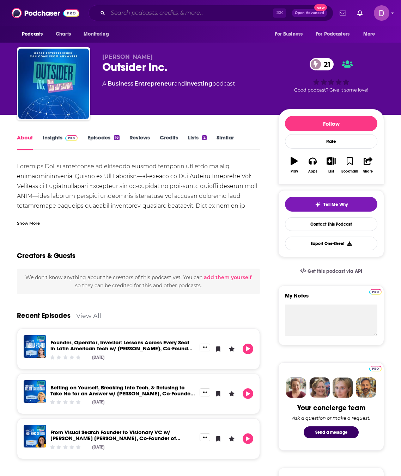
click at [150, 12] on input "Search podcasts, credits, & more..." at bounding box center [190, 12] width 165 height 11
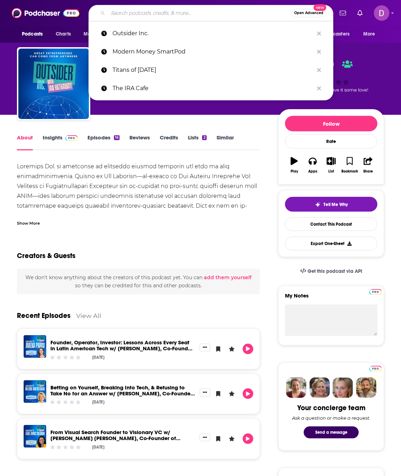
paste input "The Deal Scout"
type input "The Deal Scout"
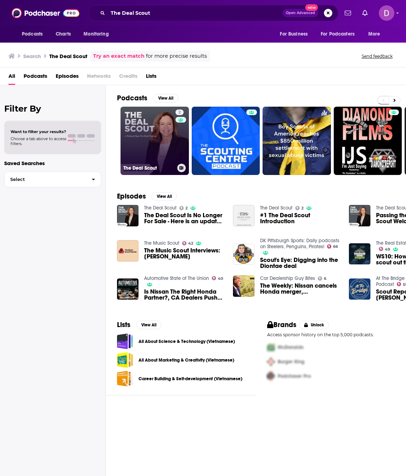
click at [160, 135] on link "2 The Deal Scout" at bounding box center [154, 141] width 68 height 68
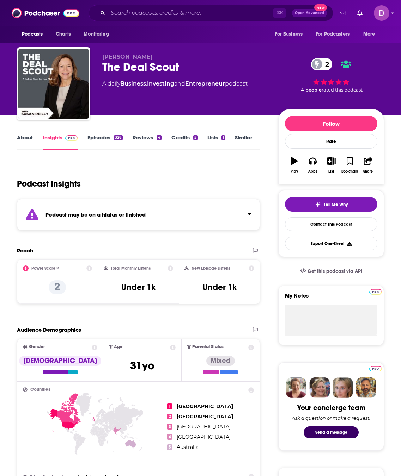
click at [160, 135] on div "4" at bounding box center [158, 137] width 5 height 5
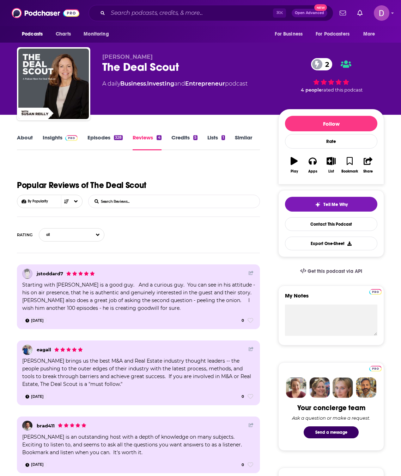
click at [20, 143] on link "About" at bounding box center [25, 142] width 16 height 16
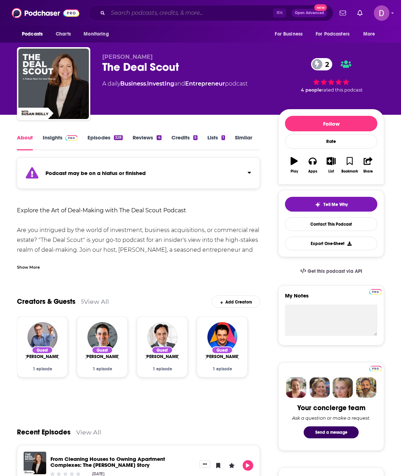
click at [128, 14] on input "Search podcasts, credits, & more..." at bounding box center [190, 12] width 165 height 11
click at [128, 13] on input "Search podcasts, credits, & more..." at bounding box center [190, 12] width 165 height 11
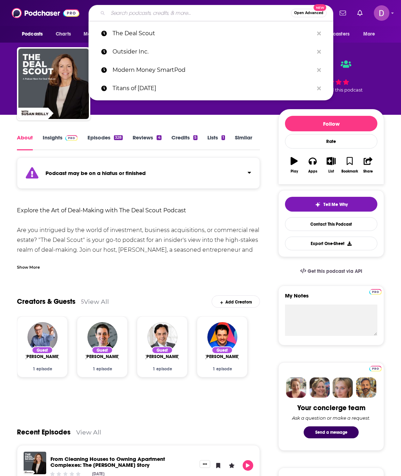
paste input "Mastering Your Small Business Finances ~ Money Management, …"
type input "Mastering Your Small Business Finances ~ Money Management, …"
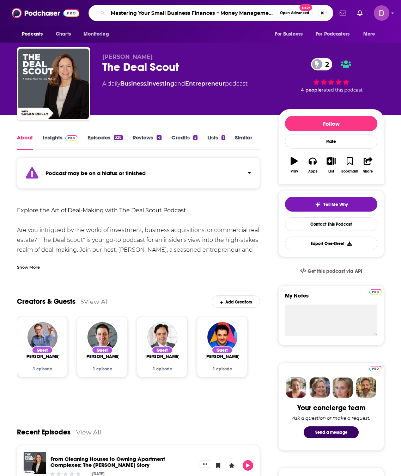
scroll to position [0, 7]
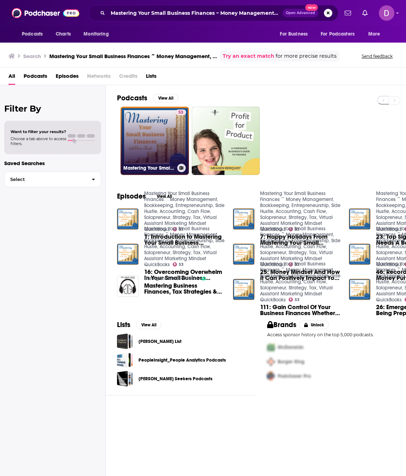
click at [174, 147] on link "53 Mastering Your Small Business Finances ~ Money Management, Bookkeeping, Entr…" at bounding box center [154, 141] width 68 height 68
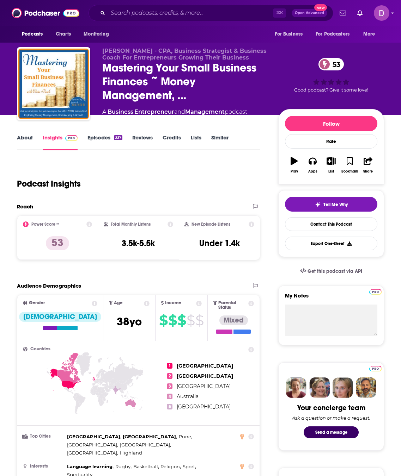
click at [26, 136] on link "About" at bounding box center [25, 142] width 16 height 16
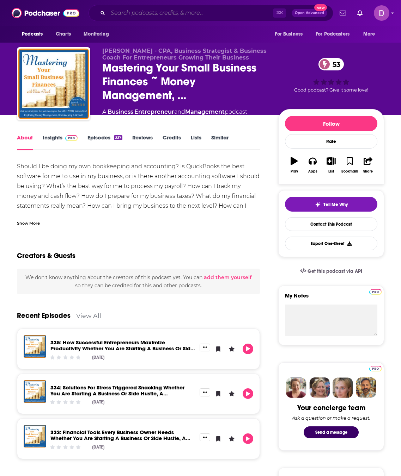
click at [136, 11] on input "Search podcasts, credits, & more..." at bounding box center [190, 12] width 165 height 11
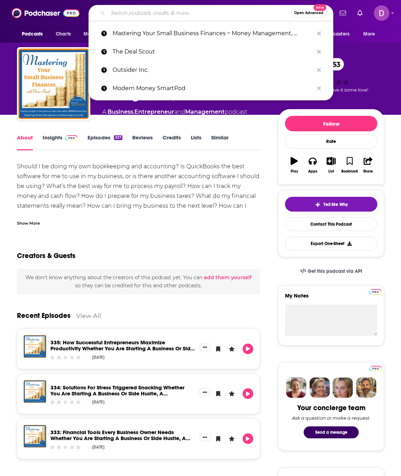
paste input "The Metrics Maven: Data Driven Business Growth Strategy for…"
type input "The Metrics Maven: Data Driven Business Growth Strategy for…"
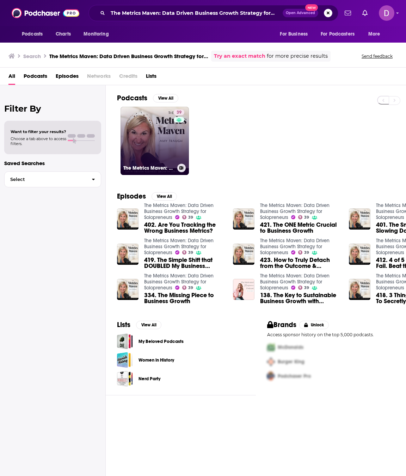
click at [152, 126] on link "39 The Metrics Maven: Data Driven Business Growth Strategy for Solopreneurs" at bounding box center [154, 141] width 68 height 68
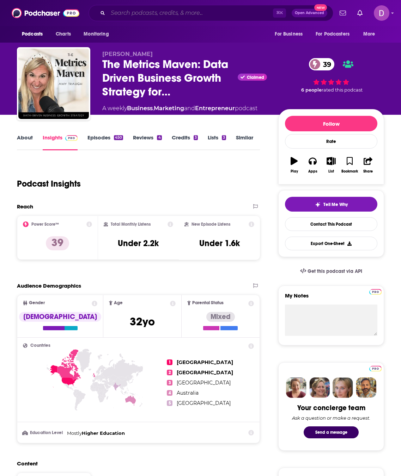
click at [129, 14] on input "Search podcasts, credits, & more..." at bounding box center [190, 12] width 165 height 11
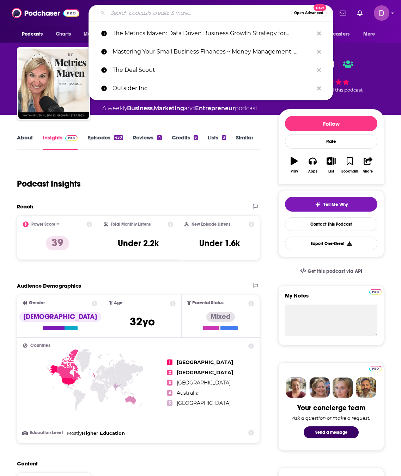
paste input "The Mind Your Business Podcast"
type input "The Mind Your Business Podcast"
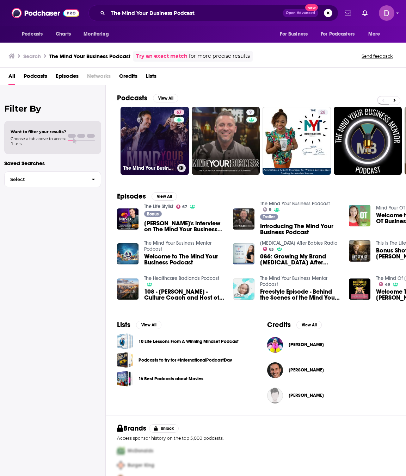
click at [164, 142] on link "67 The Mind Your Business Podcast" at bounding box center [154, 141] width 68 height 68
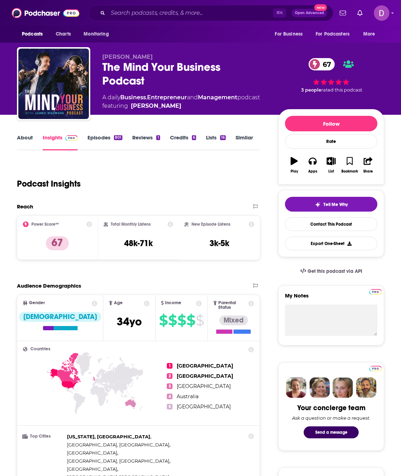
click at [29, 141] on link "About" at bounding box center [25, 142] width 16 height 16
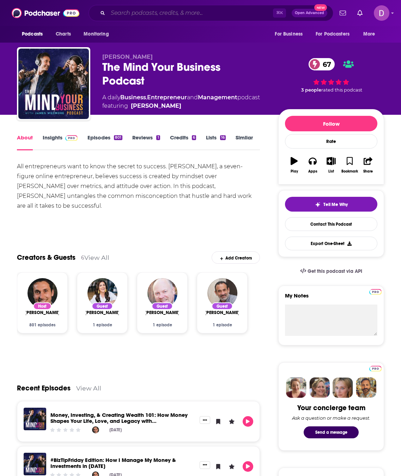
click at [140, 12] on input "Search podcasts, credits, & more..." at bounding box center [190, 12] width 165 height 11
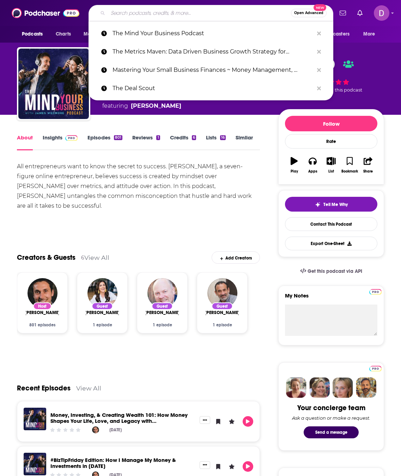
paste input "The Frontline Factor: Hearts & Dollars"
type input "The Frontline Factor: Hearts & Dollars"
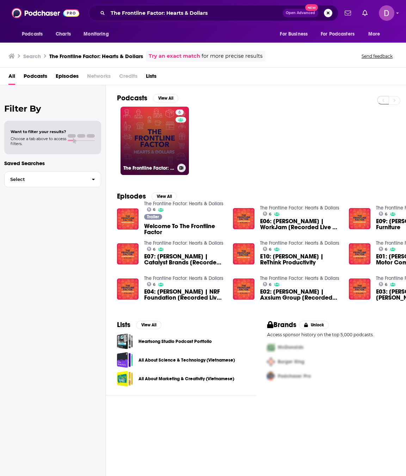
click at [155, 128] on link "6 The Frontline Factor: Hearts & Dollars" at bounding box center [154, 141] width 68 height 68
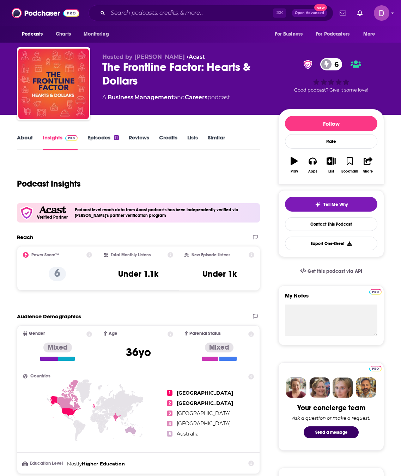
click at [28, 140] on link "About" at bounding box center [25, 142] width 16 height 16
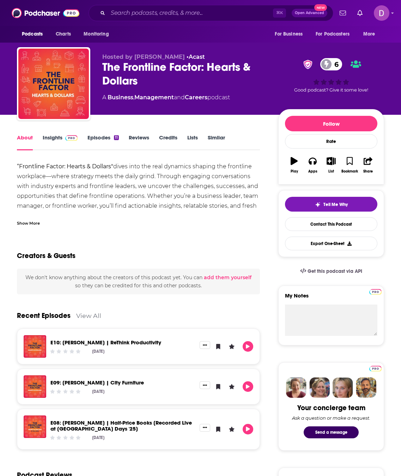
click at [27, 223] on div "Show More" at bounding box center [28, 223] width 23 height 7
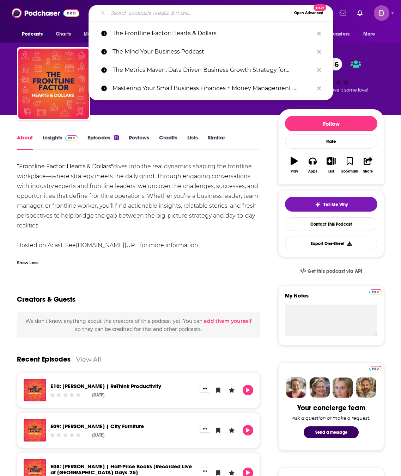
click at [120, 11] on input "Search podcasts, credits, & more..." at bounding box center [199, 12] width 183 height 11
paste input "The Elite Entrepreneurs Podcast"
type input "The Elite Entrepreneurs Podcast"
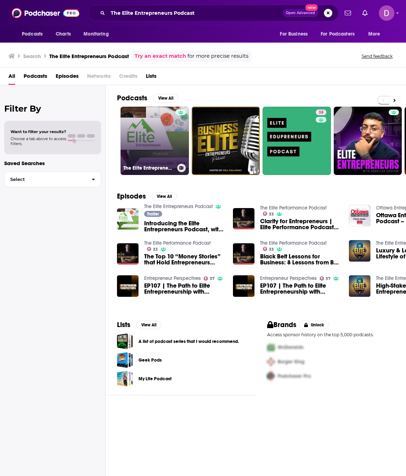
click at [176, 147] on div at bounding box center [180, 137] width 11 height 54
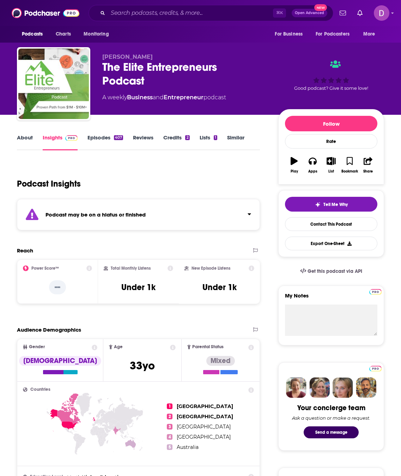
click at [27, 140] on link "About" at bounding box center [25, 142] width 16 height 16
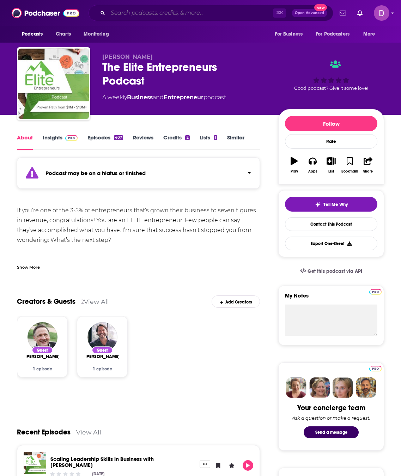
click at [136, 15] on input "Search podcasts, credits, & more..." at bounding box center [190, 12] width 165 height 11
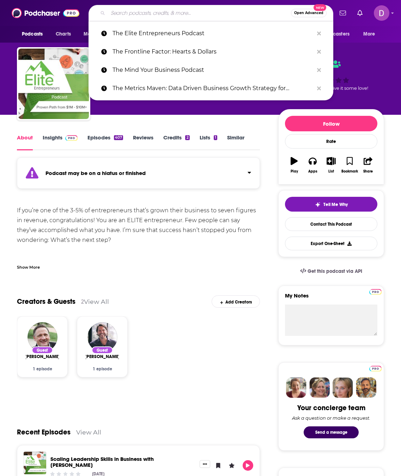
paste input "Potomac Perspective with [PERSON_NAME]"
type input "Potomac Perspective with [PERSON_NAME]"
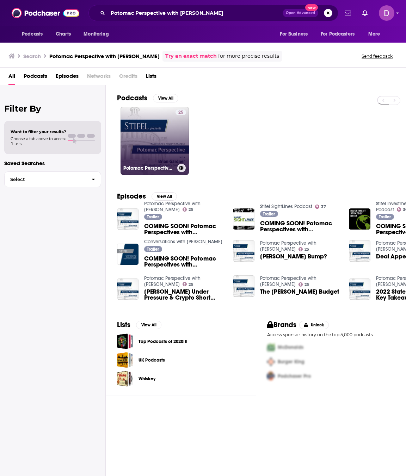
click at [143, 129] on link "25 Potomac Perspective with [PERSON_NAME]" at bounding box center [154, 141] width 68 height 68
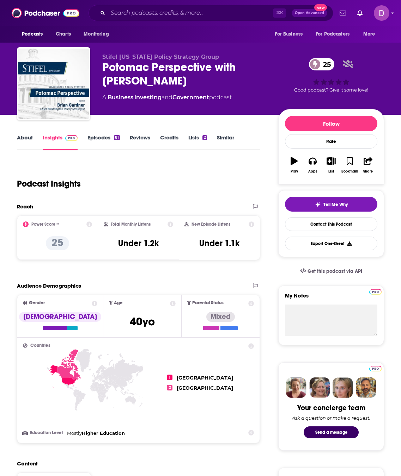
click at [19, 136] on link "About" at bounding box center [25, 142] width 16 height 16
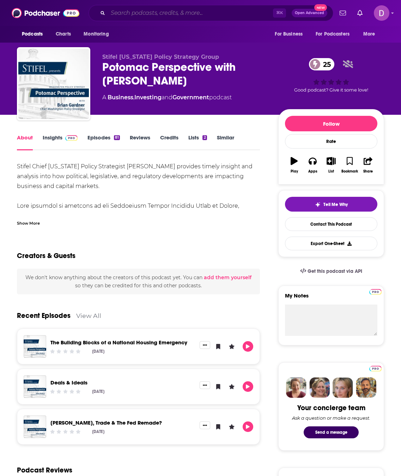
click at [116, 14] on input "Search podcasts, credits, & more..." at bounding box center [190, 12] width 165 height 11
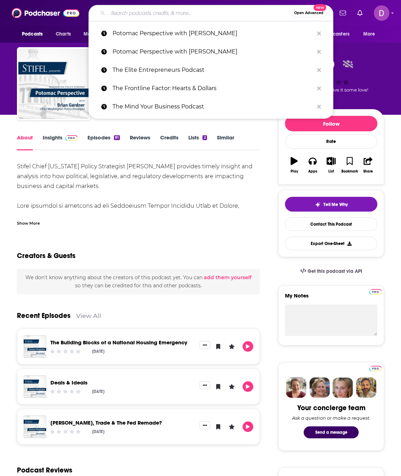
click at [116, 14] on input "Search podcasts, credits, & more..." at bounding box center [199, 12] width 183 height 11
paste input "Global Strategy Podcast with [PERSON_NAME]"
type input "Global Strategy Podcast with [PERSON_NAME]"
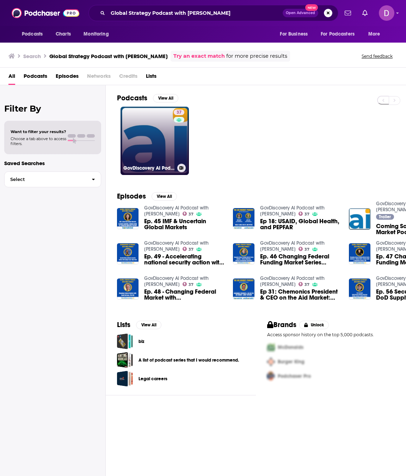
click at [172, 146] on link "37 GovDiscovery AI Podcast with [PERSON_NAME]" at bounding box center [154, 141] width 68 height 68
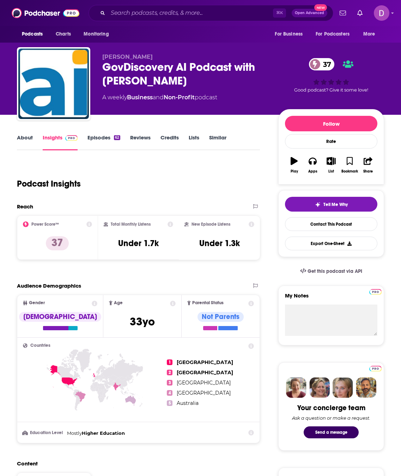
click at [27, 141] on link "About" at bounding box center [25, 142] width 16 height 16
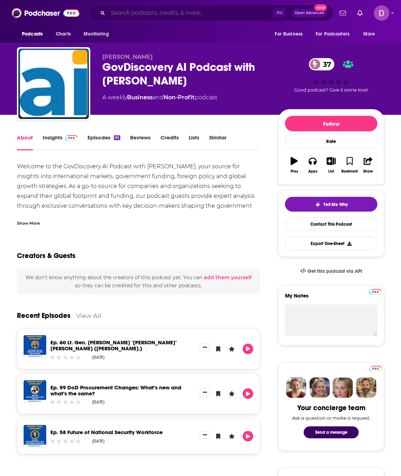
click at [129, 12] on input "Search podcasts, credits, & more..." at bounding box center [190, 12] width 165 height 11
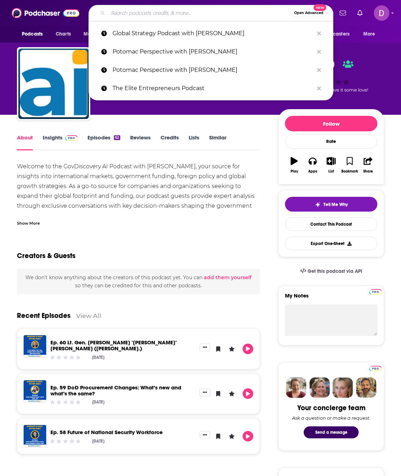
paste input "Gigging: Everything & Sharing Economy"
type input "Gigging: Everything & Sharing Economy"
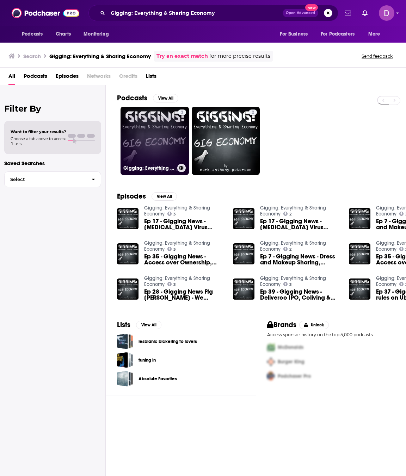
click at [130, 129] on link "3 Gigging: Everything & Sharing Economy" at bounding box center [154, 141] width 68 height 68
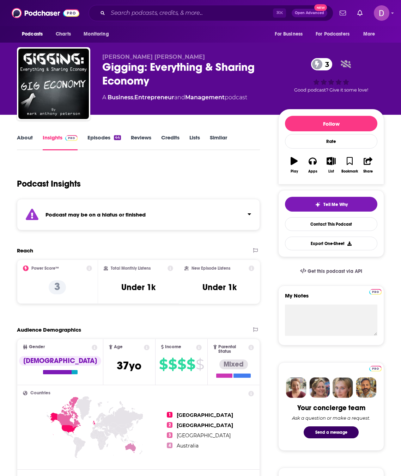
click at [23, 137] on link "About" at bounding box center [25, 142] width 16 height 16
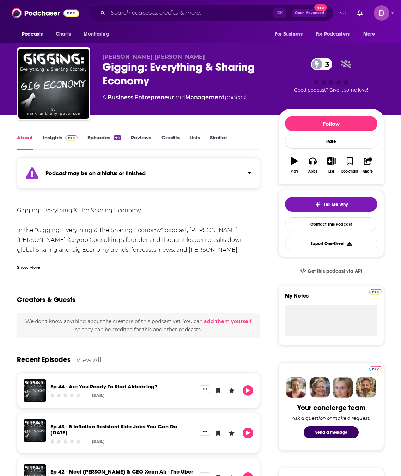
click at [37, 267] on div "Show More" at bounding box center [28, 267] width 23 height 7
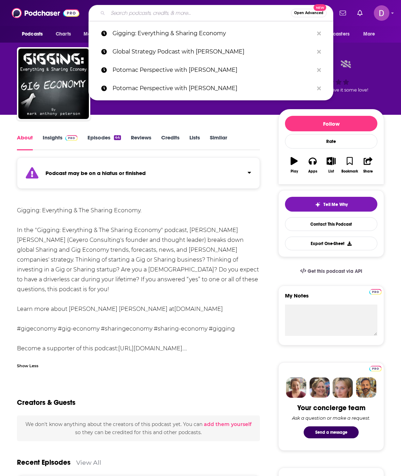
click at [149, 10] on input "Search podcasts, credits, & more..." at bounding box center [199, 12] width 183 height 11
paste input "BNI [GEOGRAPHIC_DATA] Podcast"
type input "BNI [GEOGRAPHIC_DATA] Podcast"
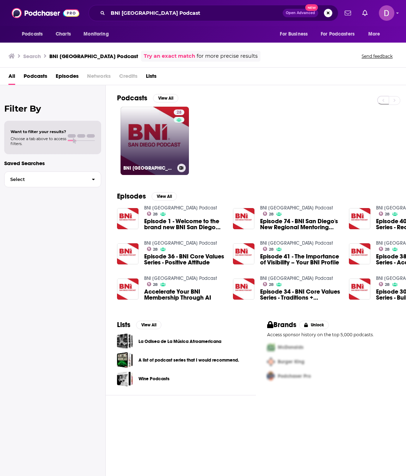
click at [165, 148] on link "28 BNI [GEOGRAPHIC_DATA] Podcast" at bounding box center [154, 141] width 68 height 68
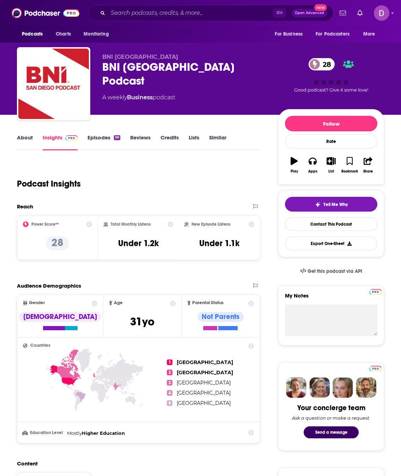
click at [27, 141] on link "About" at bounding box center [25, 142] width 16 height 16
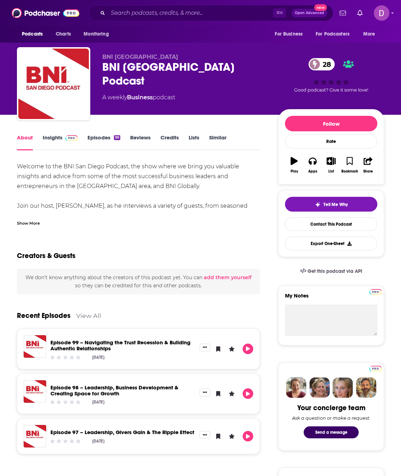
click at [38, 224] on div "Show More" at bounding box center [28, 223] width 23 height 7
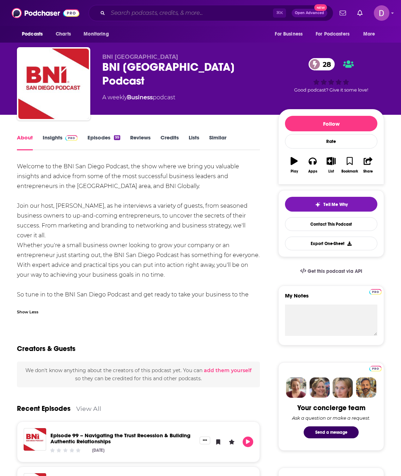
click at [128, 13] on input "Search podcasts, credits, & more..." at bounding box center [190, 12] width 165 height 11
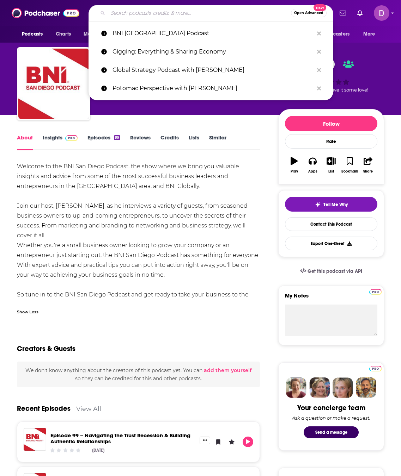
click at [128, 13] on input "Search podcasts, credits, & more..." at bounding box center [199, 12] width 183 height 11
paste input "People Strategy Forum"
type input "People Strategy Forum"
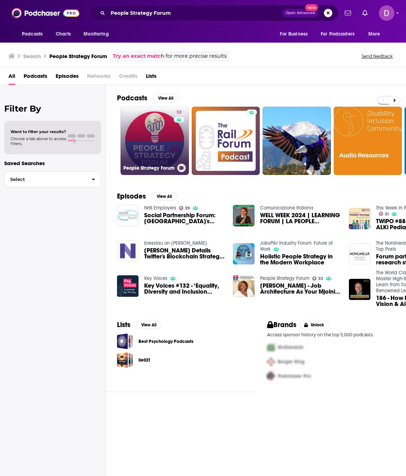
click at [166, 138] on link "33 People Strategy Forum" at bounding box center [154, 141] width 68 height 68
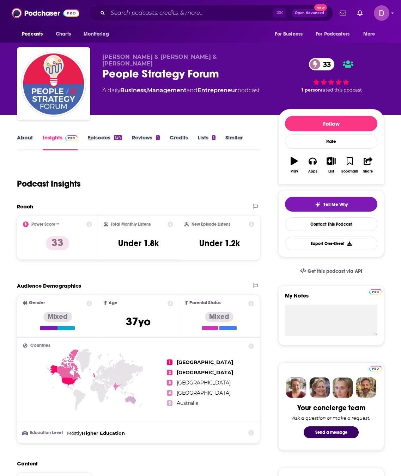
click at [24, 143] on link "About" at bounding box center [25, 142] width 16 height 16
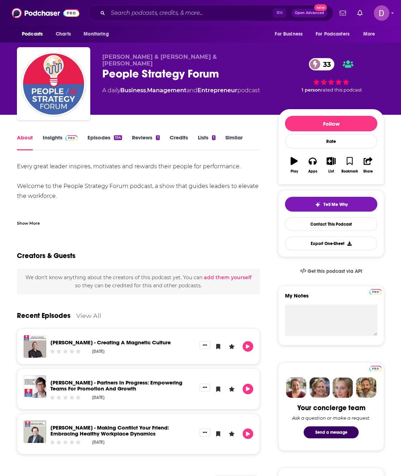
click at [39, 222] on div "Show More" at bounding box center [28, 223] width 23 height 7
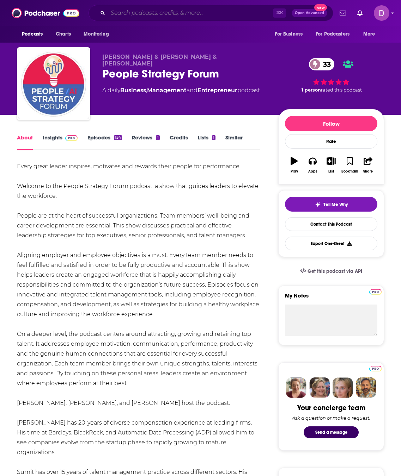
click at [118, 12] on input "Search podcasts, credits, & more..." at bounding box center [190, 12] width 165 height 11
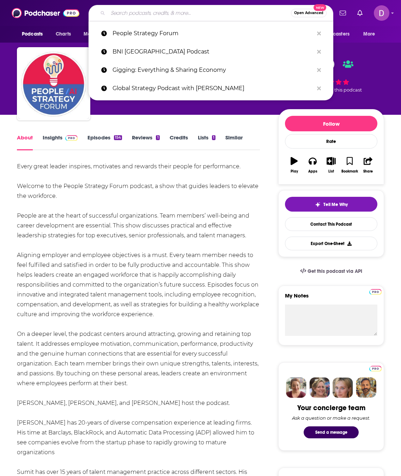
paste input "DO NOT FLUSH"
type input "DO NOT FLUSH"
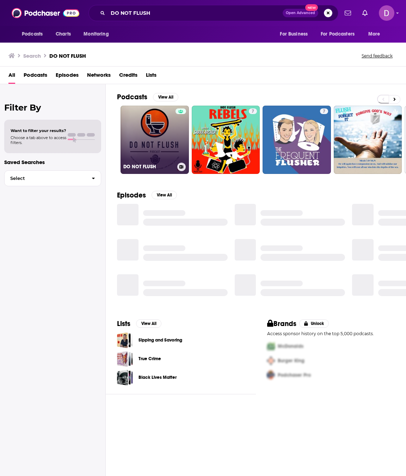
click at [150, 125] on link "DO NOT FLUSH" at bounding box center [154, 140] width 68 height 68
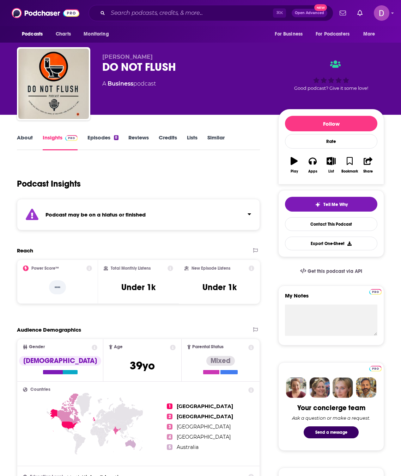
click at [23, 137] on link "About" at bounding box center [25, 142] width 16 height 16
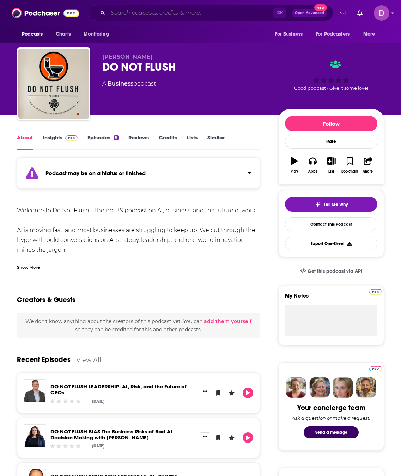
click at [115, 14] on input "Search podcasts, credits, & more..." at bounding box center [190, 12] width 165 height 11
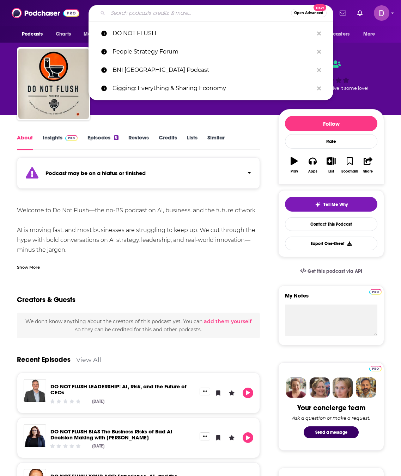
paste input "Strategy, Leadership and Impact"
type input "Strategy, Leadership and Impact"
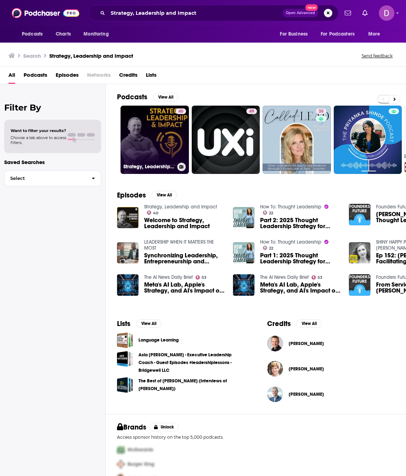
click at [141, 125] on link "40 Strategy, Leadership and Impact" at bounding box center [154, 140] width 68 height 68
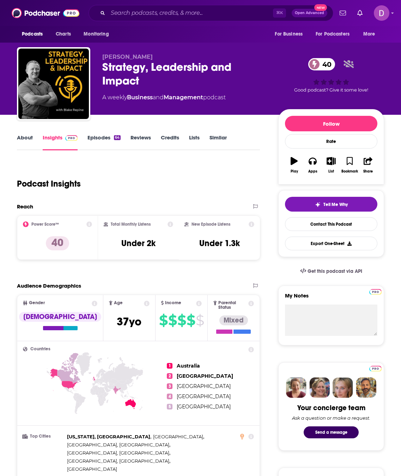
click at [21, 137] on link "About" at bounding box center [25, 142] width 16 height 16
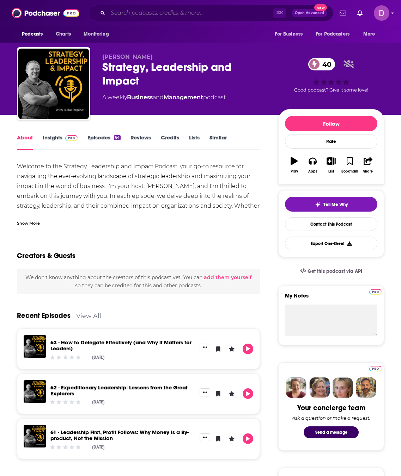
click at [145, 14] on input "Search podcasts, credits, & more..." at bounding box center [190, 12] width 165 height 11
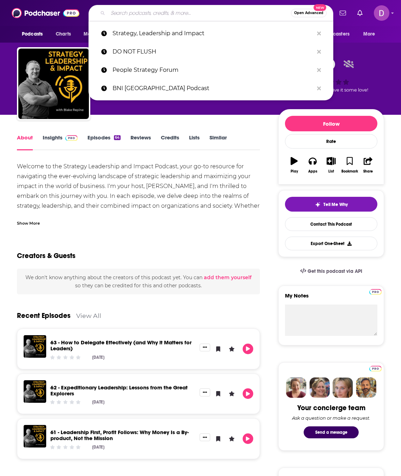
paste input "SWAT Retirement Strategy Hour"
type input "SWAT Retirement Strategy Hour"
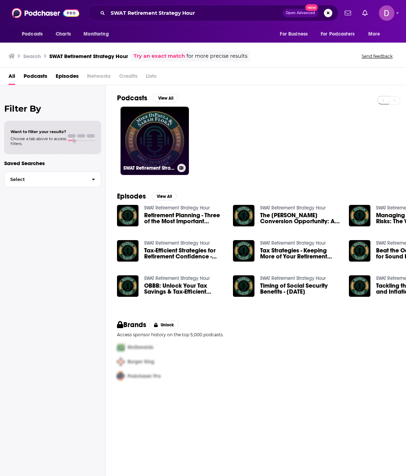
click at [157, 128] on link "SWAT Retirement Strategy Hour" at bounding box center [154, 141] width 68 height 68
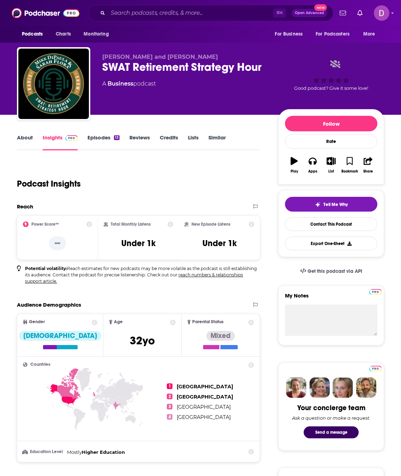
click at [31, 136] on link "About" at bounding box center [25, 142] width 16 height 16
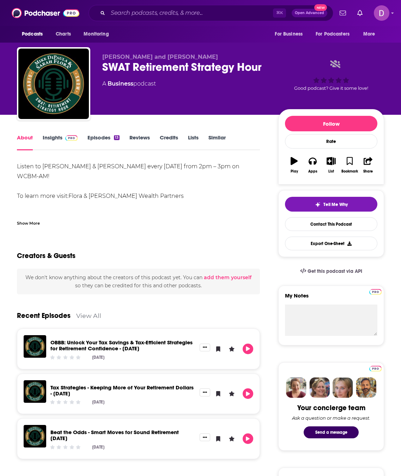
click at [42, 224] on div "Show More" at bounding box center [138, 221] width 243 height 12
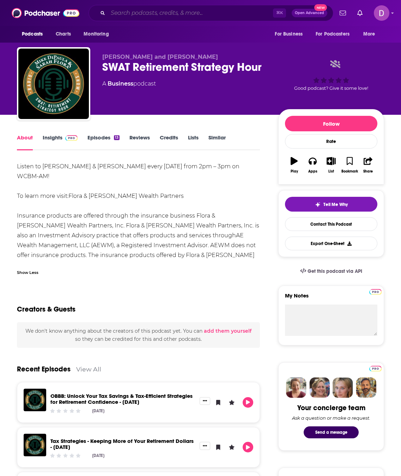
click at [150, 12] on input "Search podcasts, credits, & more..." at bounding box center [190, 12] width 165 height 11
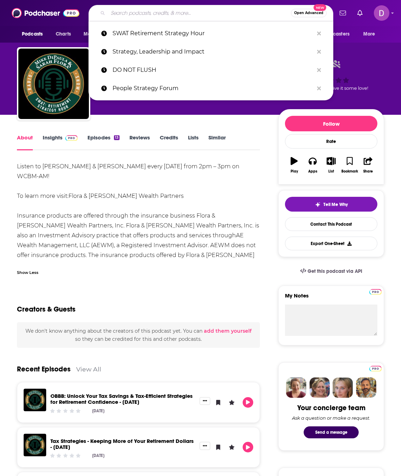
paste input "The Doctor T Podcast"
type input "The Doctor T Podcast"
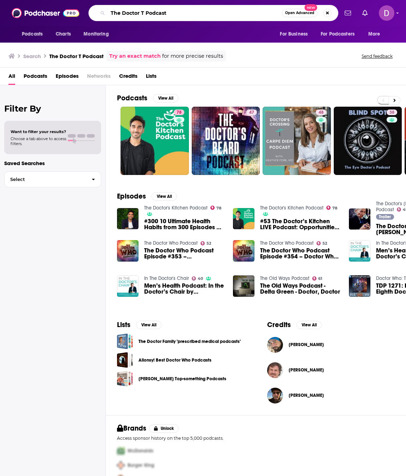
click at [262, 15] on input "The Doctor T Podcast" at bounding box center [195, 12] width 174 height 11
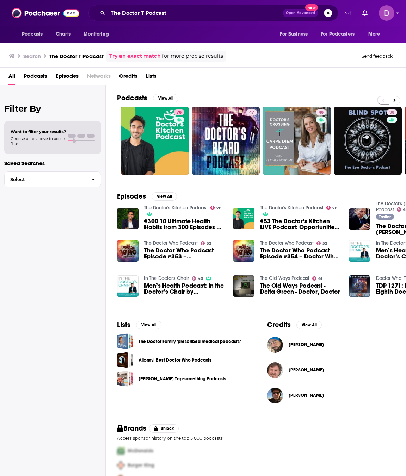
click at [328, 15] on button "Search podcasts, credits, & more..." at bounding box center [328, 13] width 8 height 8
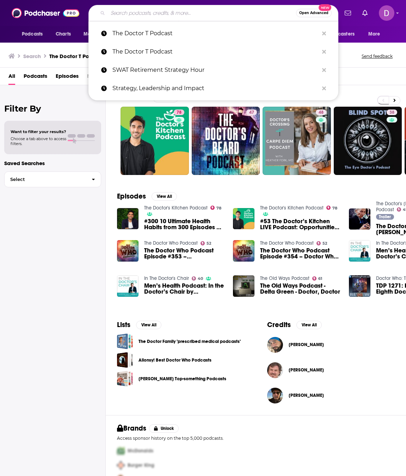
paste input "Aqua Talks"
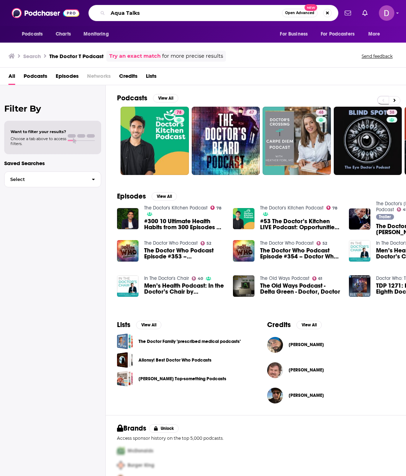
type input "Aqua Talks"
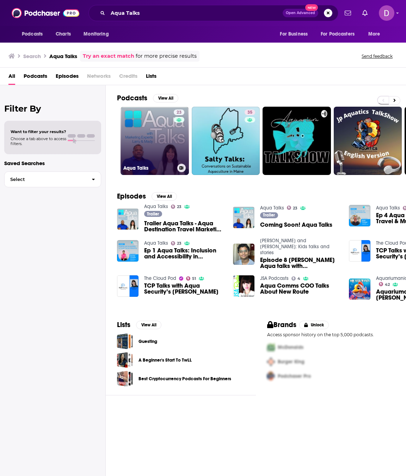
click at [133, 119] on link "23 Aqua Talks" at bounding box center [154, 141] width 68 height 68
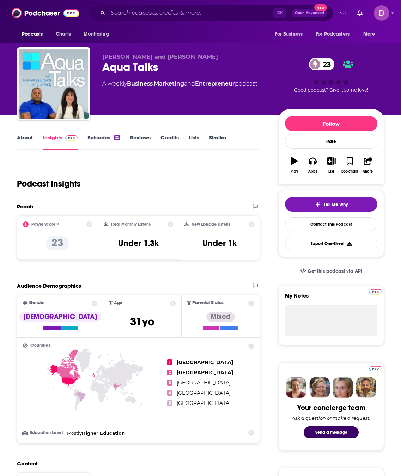
click at [29, 139] on link "About" at bounding box center [25, 142] width 16 height 16
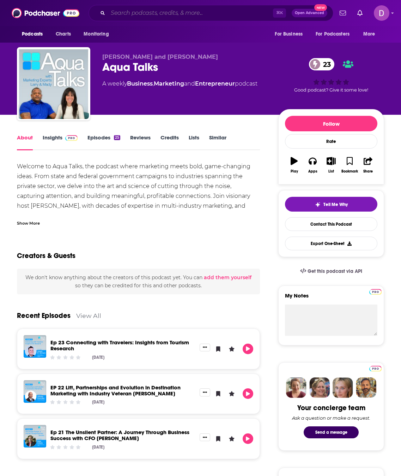
click at [174, 12] on input "Search podcasts, credits, & more..." at bounding box center [190, 12] width 165 height 11
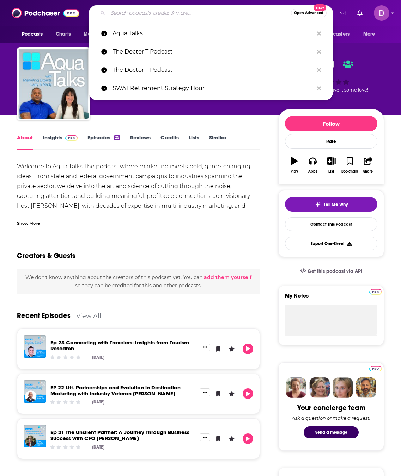
paste input "Legal Innovation Simplified"
type input "Legal Innovation Simplified"
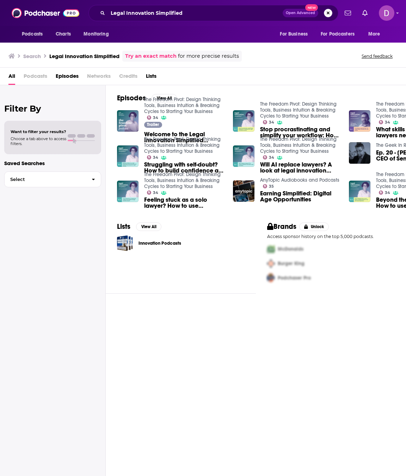
click at [328, 13] on button "Search podcasts, credits, & more..." at bounding box center [328, 13] width 8 height 8
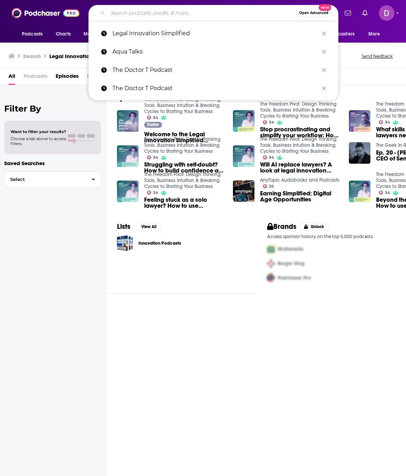
click at [171, 11] on input "Search podcasts, credits, & more..." at bounding box center [202, 12] width 188 height 11
paste input "Jump Podcast"
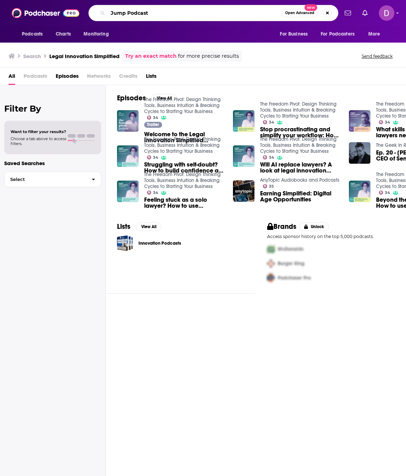
type input "Jump Podcast"
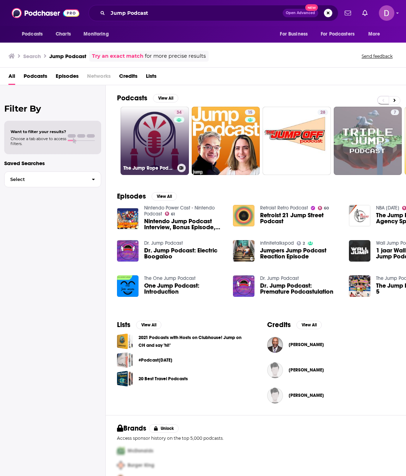
click at [153, 148] on link "34 The Jump Rope Podcast" at bounding box center [154, 141] width 68 height 68
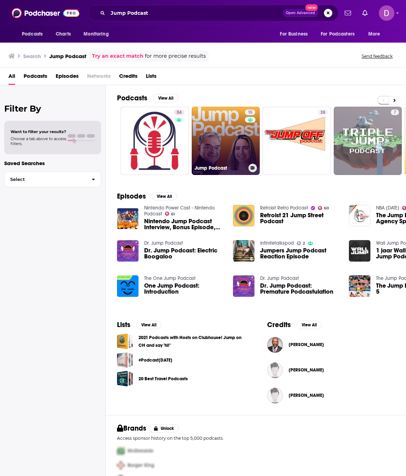
click at [241, 146] on link "15 Jump Podcast" at bounding box center [226, 141] width 68 height 68
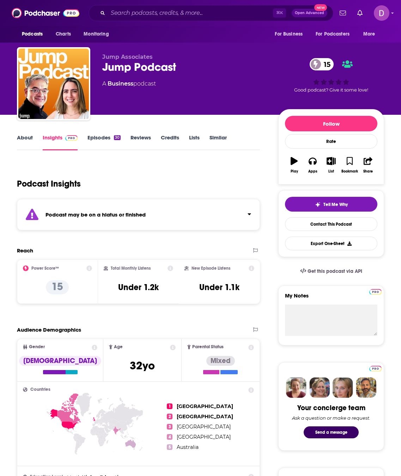
click at [21, 138] on link "About" at bounding box center [25, 142] width 16 height 16
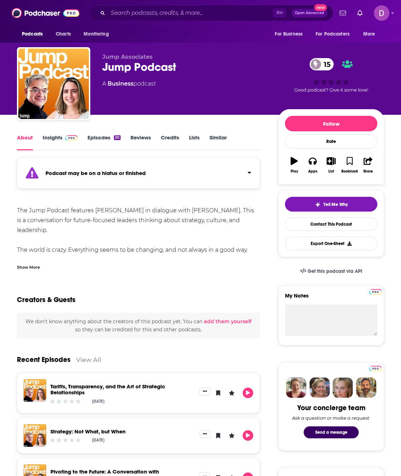
click at [38, 267] on div "Show More" at bounding box center [28, 267] width 23 height 7
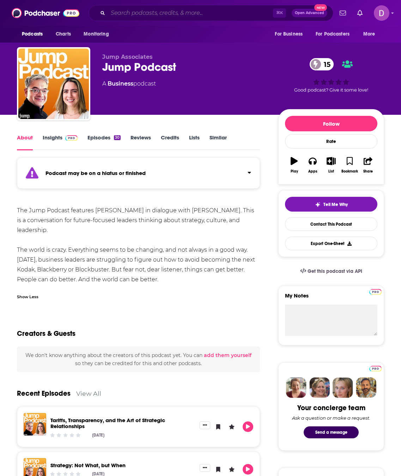
click at [113, 15] on input "Search podcasts, credits, & more..." at bounding box center [190, 12] width 165 height 11
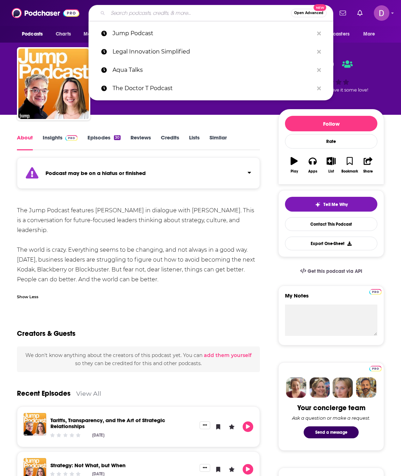
paste input "The Elevated Advisor Podcast"
type input "The Elevated Advisor Podcast"
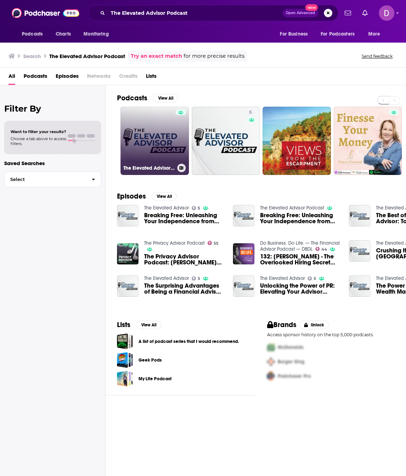
click at [128, 149] on link "The Elevated Advisor Podcast" at bounding box center [154, 141] width 68 height 68
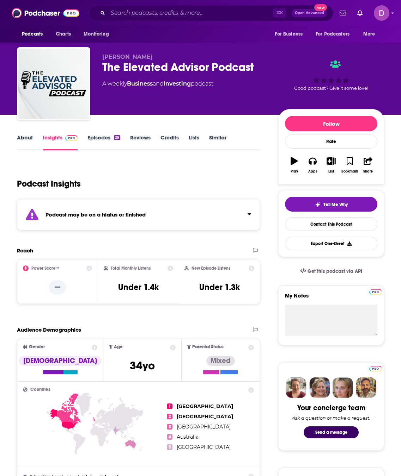
click at [26, 142] on link "About" at bounding box center [25, 142] width 16 height 16
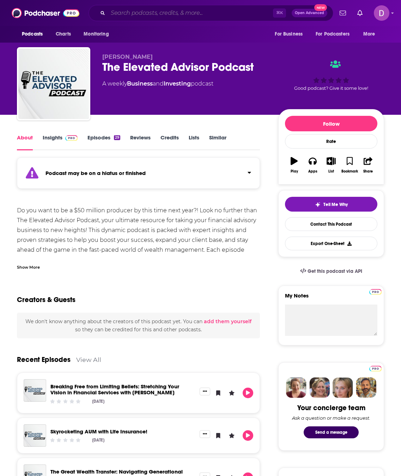
click at [129, 8] on input "Search podcasts, credits, & more..." at bounding box center [190, 12] width 165 height 11
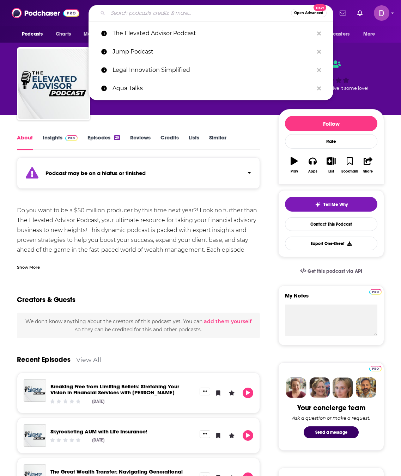
paste input "Hello Seven Podcast"
type input "Hello Seven Podcast"
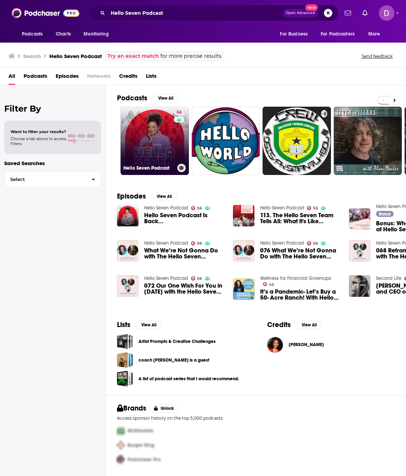
click at [155, 135] on link "56 Hello Seven Podcast" at bounding box center [154, 141] width 68 height 68
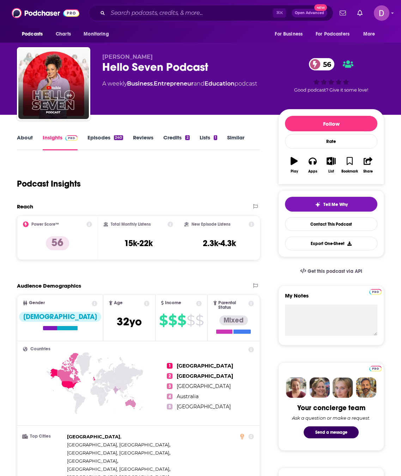
click at [19, 140] on link "About" at bounding box center [25, 142] width 16 height 16
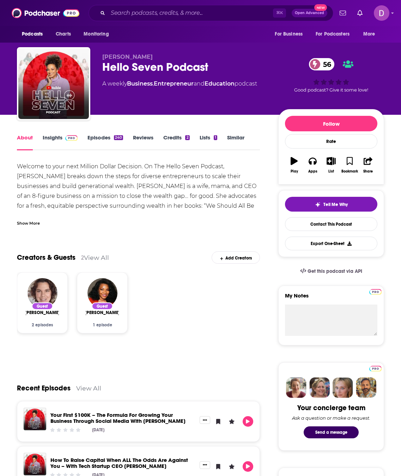
click at [19, 223] on div "Show More" at bounding box center [28, 223] width 23 height 7
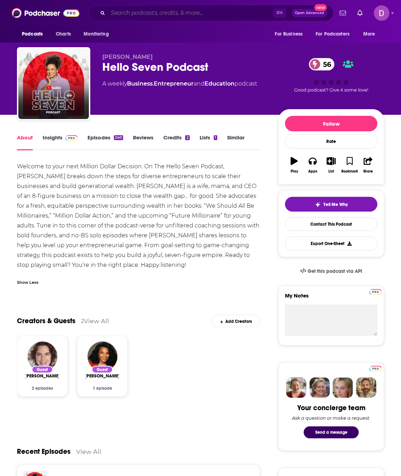
click at [154, 13] on input "Search podcasts, credits, & more..." at bounding box center [190, 12] width 165 height 11
click at [155, 13] on input "Search podcasts, credits, & more..." at bounding box center [190, 12] width 165 height 11
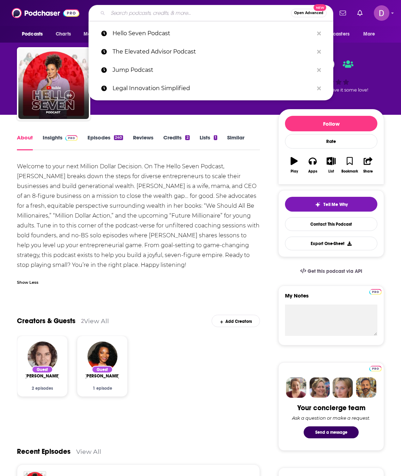
paste input "I Love Coaching Podcast"
type input "I Love Coaching Podcast"
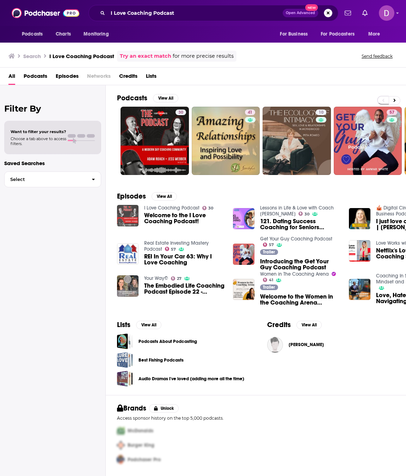
click at [135, 214] on img "Welcome to the I Love Coaching Podcast!" at bounding box center [127, 215] width 21 height 21
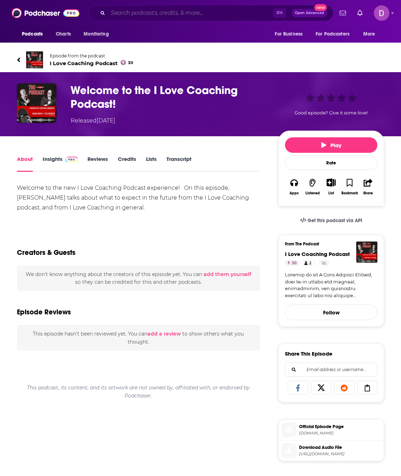
click at [119, 15] on input "Search podcasts, credits, & more..." at bounding box center [190, 12] width 165 height 11
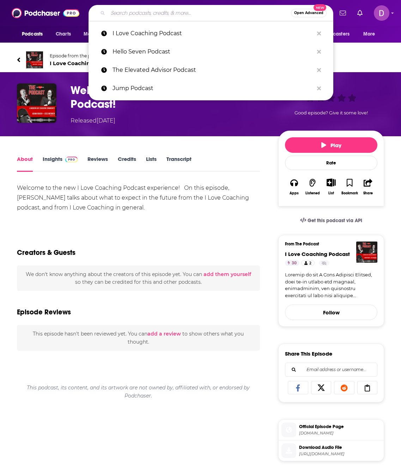
paste input "Defense One Radio"
type input "Defense One Radio"
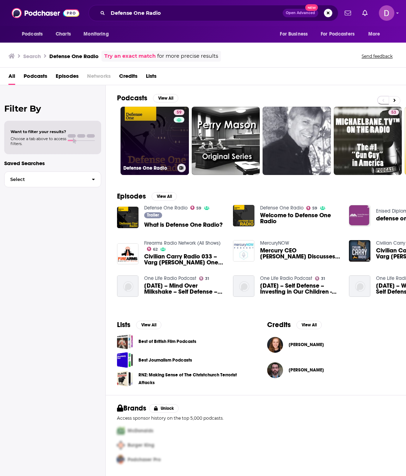
click at [166, 138] on link "59 Defense One Radio" at bounding box center [154, 141] width 68 height 68
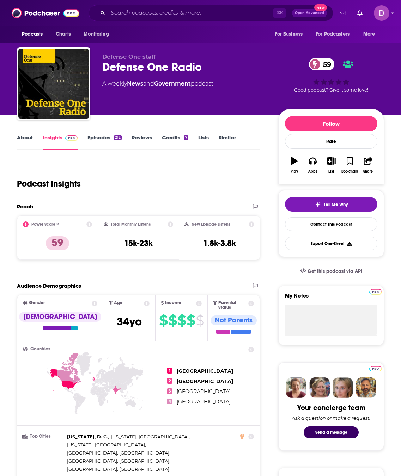
click at [22, 140] on link "About" at bounding box center [25, 142] width 16 height 16
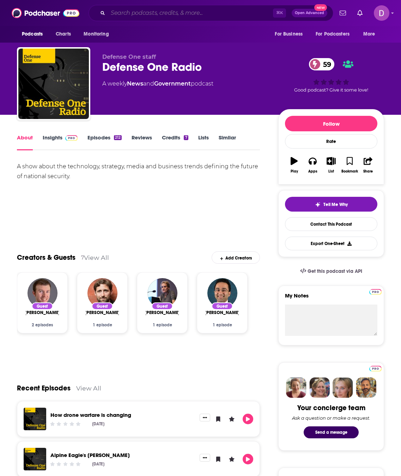
click at [140, 13] on input "Search podcasts, credits, & more..." at bounding box center [190, 12] width 165 height 11
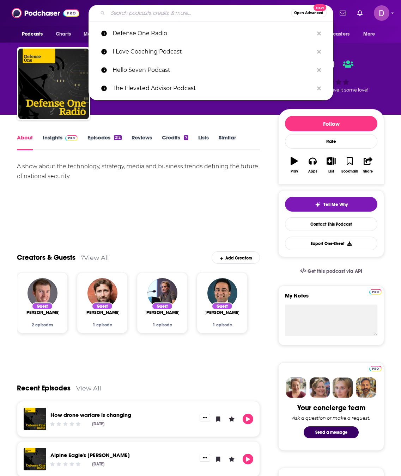
paste input "The Product Boss Podcast"
type input "The Product Boss Podcast"
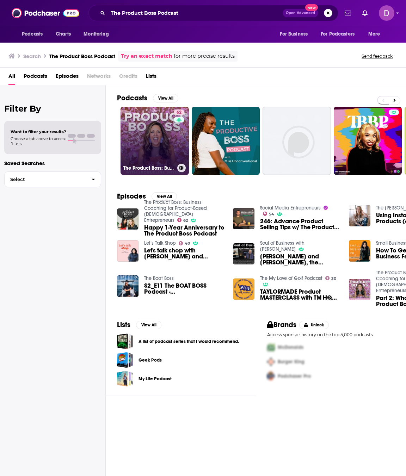
click at [166, 131] on link "62 The Product Boss: Business Coaching for Product-Based [DEMOGRAPHIC_DATA] Ent…" at bounding box center [154, 141] width 68 height 68
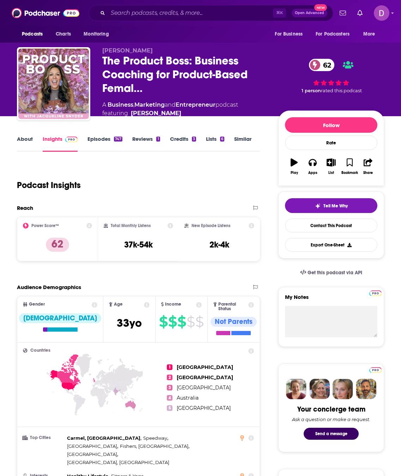
click at [26, 141] on link "About" at bounding box center [25, 144] width 16 height 16
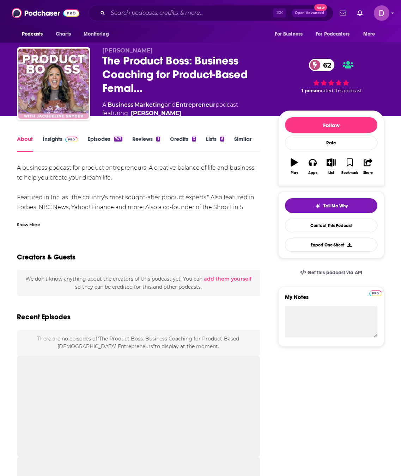
click at [25, 142] on link "About" at bounding box center [25, 144] width 16 height 16
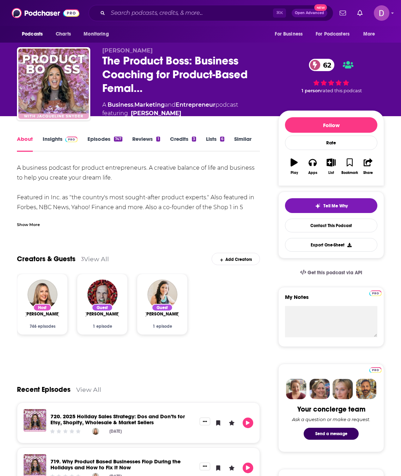
click at [33, 224] on div "Show More" at bounding box center [28, 224] width 23 height 7
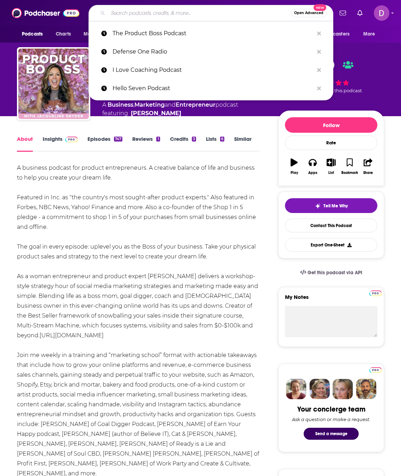
click at [127, 14] on input "Search podcasts, credits, & more..." at bounding box center [199, 12] width 183 height 11
paste input "Making A Difference Podcast"
type input "Making A Difference Podcast"
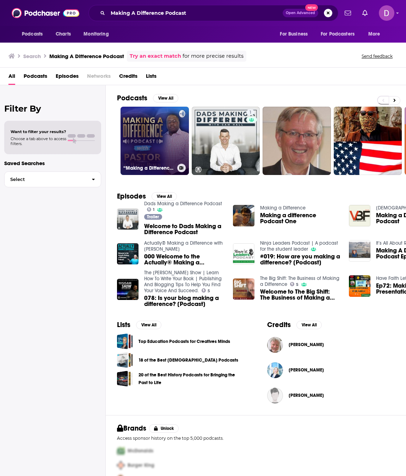
click at [161, 136] on link "“Making a Difference Podcast”" at bounding box center [154, 141] width 68 height 68
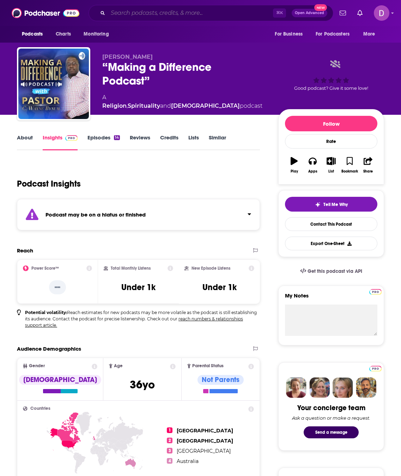
click at [129, 12] on input "Search podcasts, credits, & more..." at bounding box center [190, 12] width 165 height 11
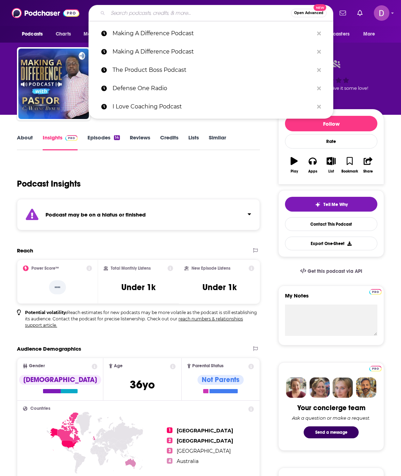
paste input "Journey Through the Growth Economy"
type input "Journey Through the Growth Economy"
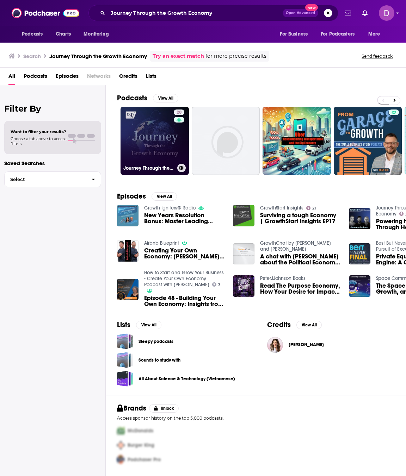
click at [156, 132] on link "20 Journey Through the Growth Economy" at bounding box center [154, 141] width 68 height 68
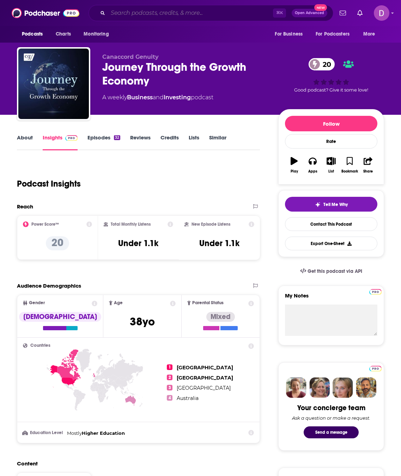
click at [131, 13] on input "Search podcasts, credits, & more..." at bounding box center [190, 12] width 165 height 11
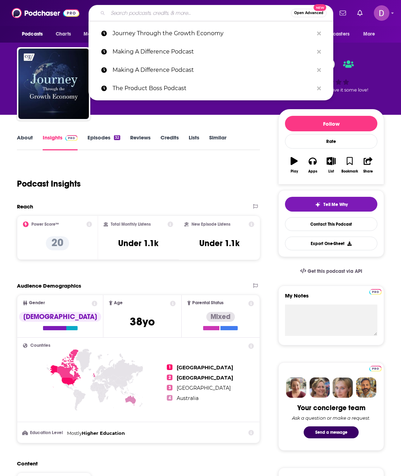
paste input "The Manufacturing Executive"
type input "The Manufacturing Executive"
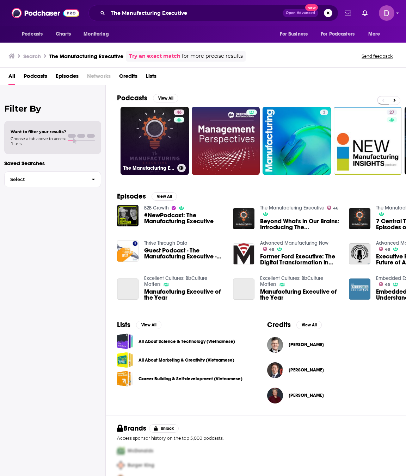
click at [143, 125] on link "46 The Manufacturing Executive" at bounding box center [154, 141] width 68 height 68
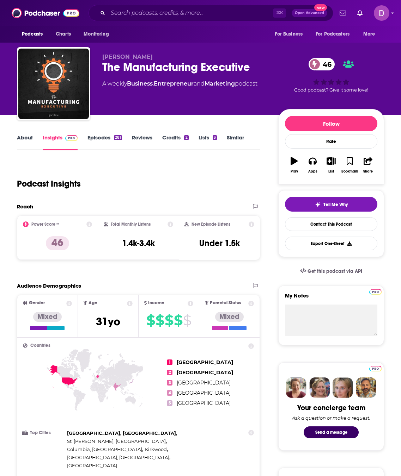
click at [30, 137] on link "About" at bounding box center [25, 142] width 16 height 16
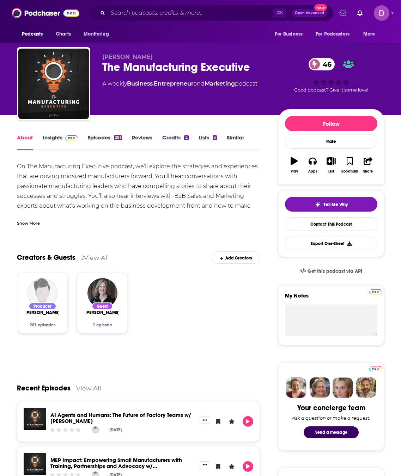
click at [31, 221] on div "Show More" at bounding box center [28, 223] width 23 height 7
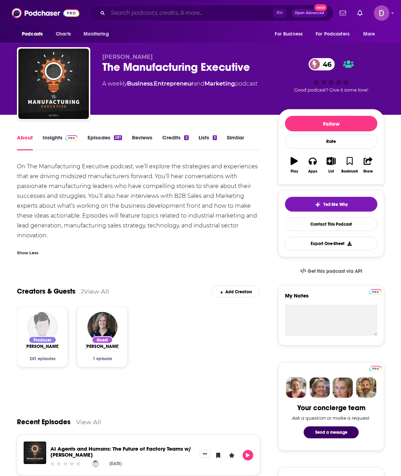
click at [142, 12] on input "Search podcasts, credits, & more..." at bounding box center [190, 12] width 165 height 11
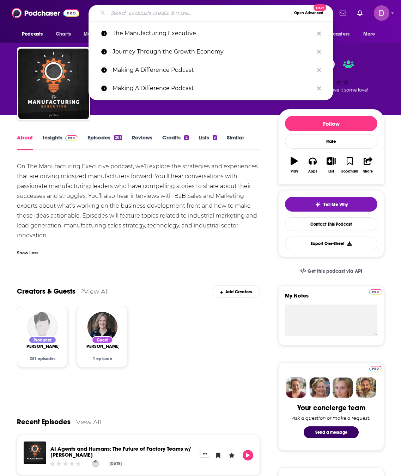
paste input "Sequence Over Strategy"
type input "Sequence Over Strategy"
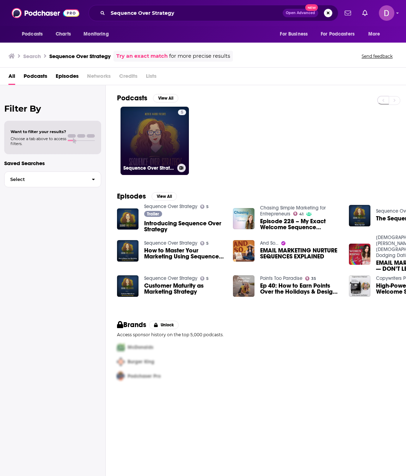
click at [150, 153] on link "5 Sequence Over Strategy" at bounding box center [154, 141] width 68 height 68
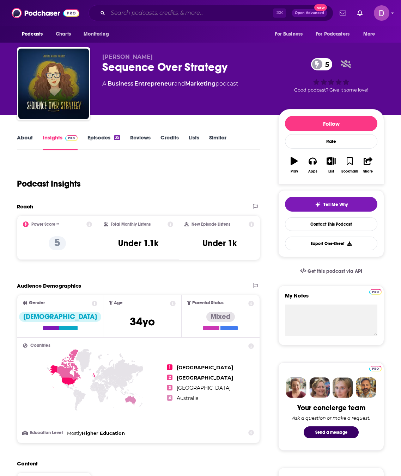
click at [128, 17] on input "Search podcasts, credits, & more..." at bounding box center [190, 12] width 165 height 11
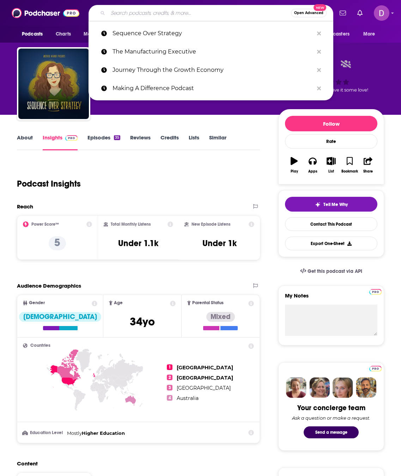
paste input "Strategies that Stack® by Victoria Boyd"
type input "Strategies that Stack® by Victoria Boyd"
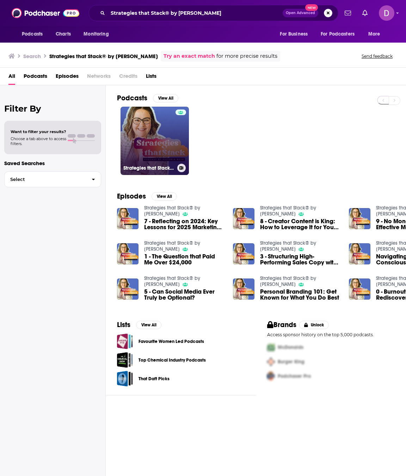
click at [151, 113] on link "Strategies that Stack® by Victoria Boyd" at bounding box center [154, 141] width 68 height 68
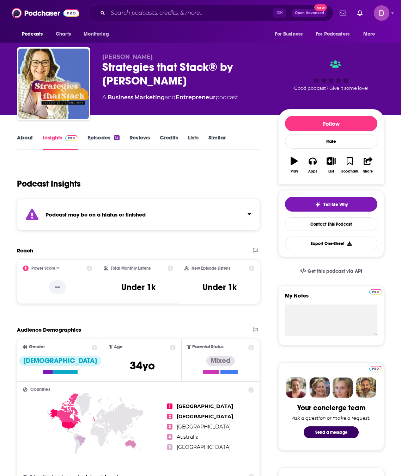
click at [30, 138] on link "About" at bounding box center [25, 142] width 16 height 16
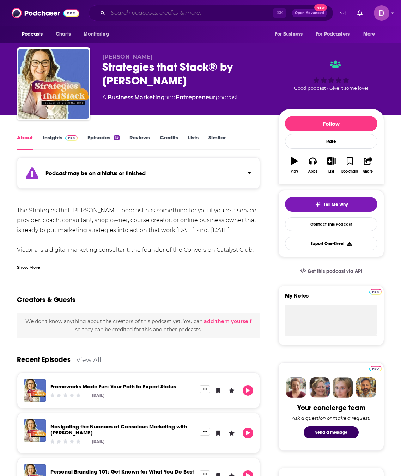
click at [111, 9] on input "Search podcasts, credits, & more..." at bounding box center [190, 12] width 165 height 11
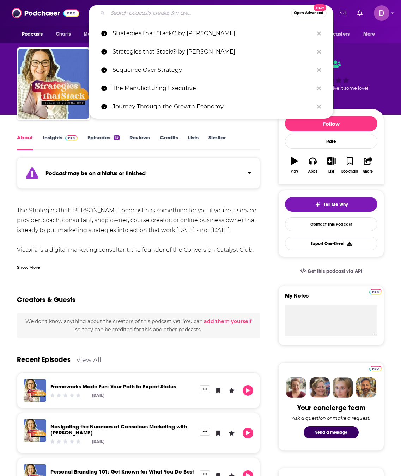
paste input "Second Act Success Career Podcast: Career Transitions, Entr…"
type input "Second Act Success Career Podcast: Career Transitions, Entr…"
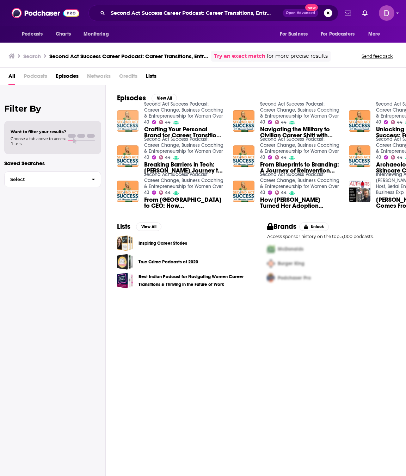
click at [129, 117] on img "Crafting Your Personal Brand for Career Transition Success | Ep #147" at bounding box center [127, 120] width 21 height 21
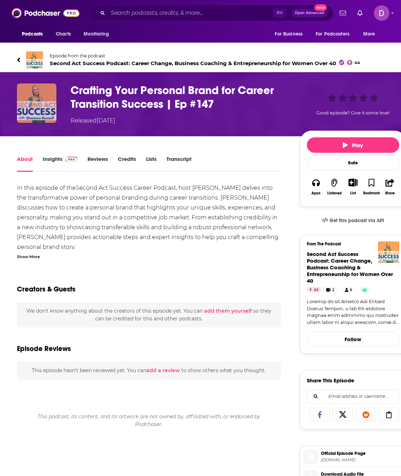
click at [24, 98] on img "Crafting Your Personal Brand for Career Transition Success | Ep #147" at bounding box center [36, 103] width 39 height 39
click at [31, 60] on img at bounding box center [34, 59] width 17 height 17
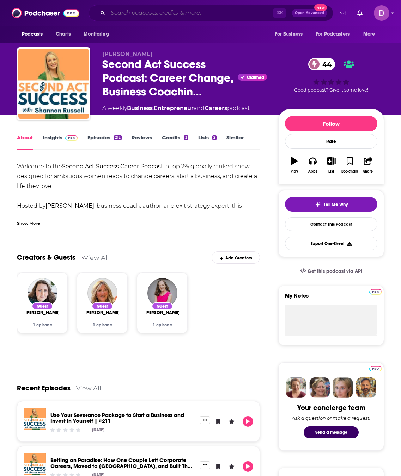
click at [150, 12] on input "Search podcasts, credits, & more..." at bounding box center [190, 12] width 165 height 11
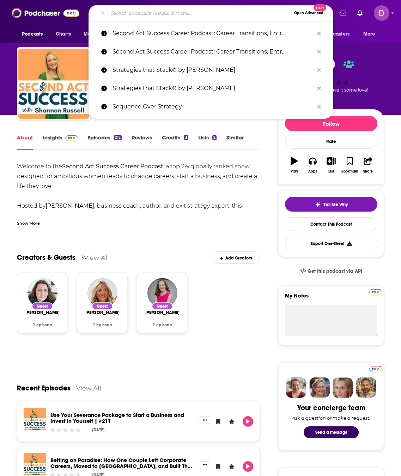
paste input "Economics & Strategy Podcast"
type input "Economics & Strategy Podcast"
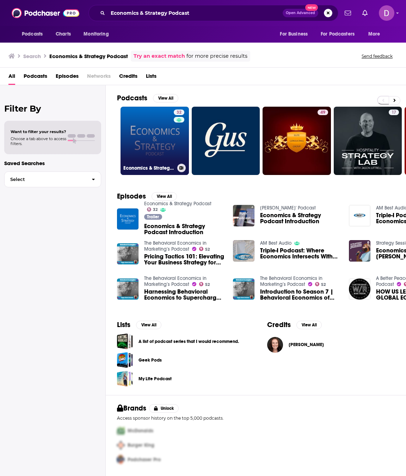
click at [172, 141] on link "32 Economics & Strategy Podcast" at bounding box center [154, 141] width 68 height 68
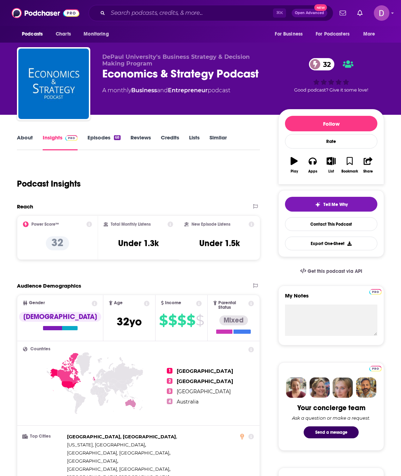
click at [27, 136] on link "About" at bounding box center [25, 142] width 16 height 16
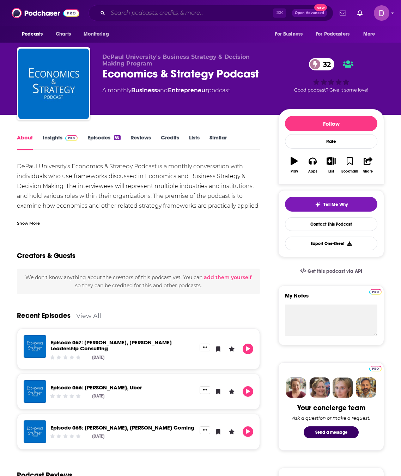
click at [152, 12] on input "Search podcasts, credits, & more..." at bounding box center [190, 12] width 165 height 11
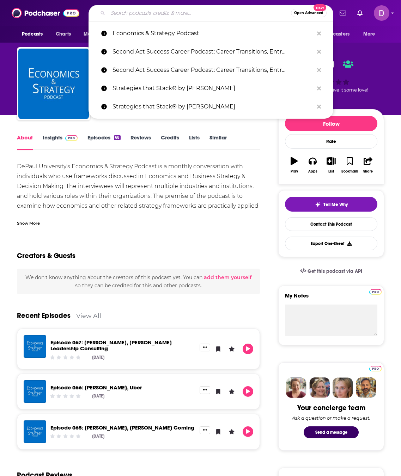
paste input "StrategyCast"
type input "StrategyCast"
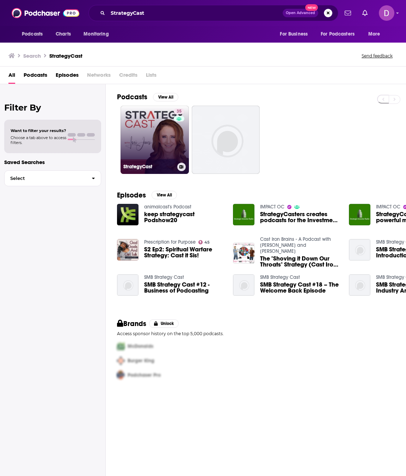
click at [143, 137] on link "35 StrategyCast" at bounding box center [154, 140] width 68 height 68
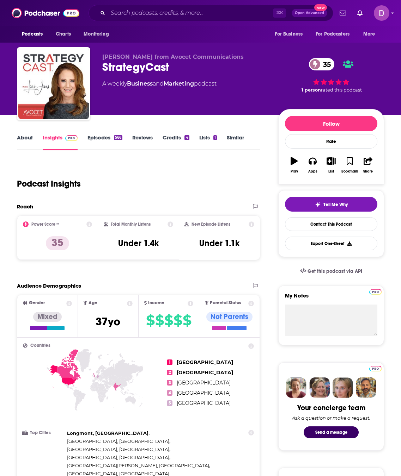
click at [18, 137] on link "About" at bounding box center [25, 142] width 16 height 16
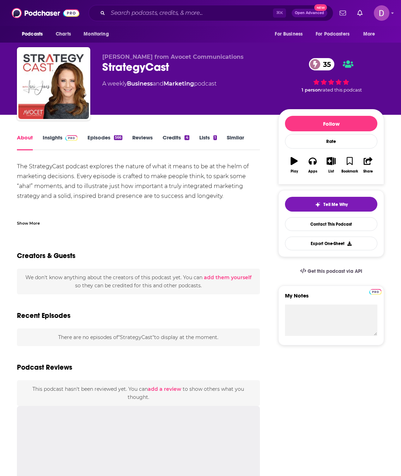
click at [20, 138] on link "About" at bounding box center [25, 142] width 16 height 16
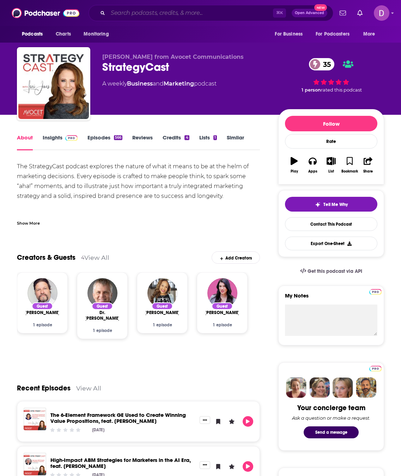
click at [140, 11] on input "Search podcasts, credits, & more..." at bounding box center [190, 12] width 165 height 11
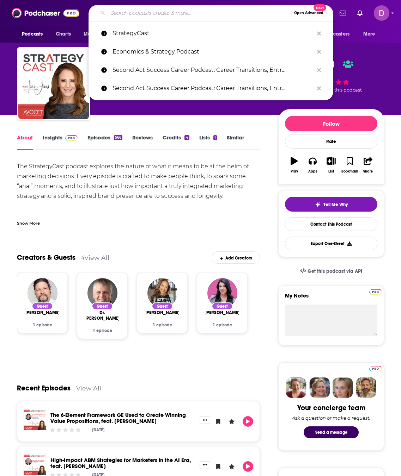
paste input "The Business Owner's Journey"
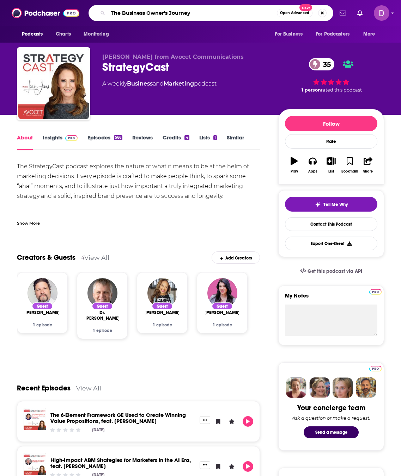
type input "The Business Owner's Journey"
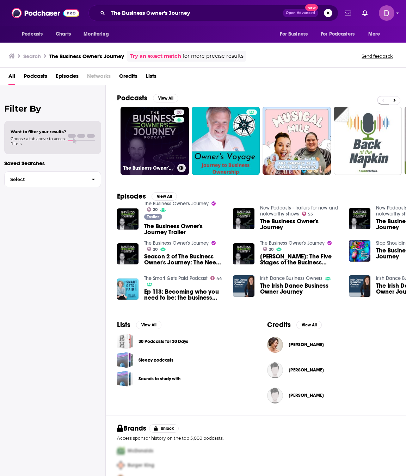
click at [155, 120] on link "20 The Business Owner's Journey" at bounding box center [154, 141] width 68 height 68
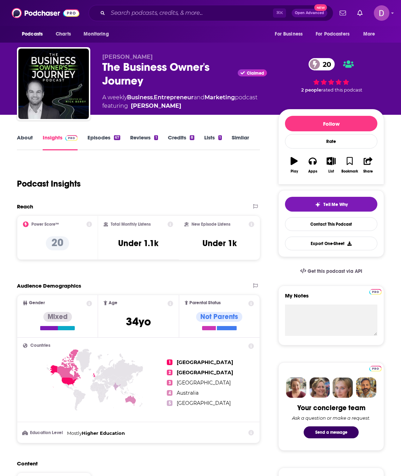
click at [27, 138] on link "About" at bounding box center [25, 142] width 16 height 16
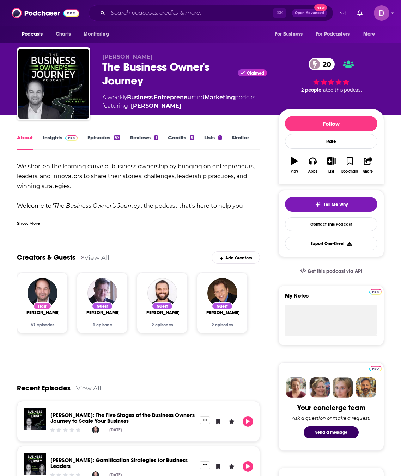
click at [28, 221] on div "Show More" at bounding box center [28, 223] width 23 height 7
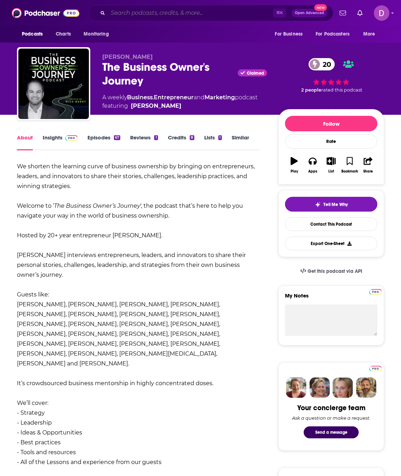
click at [144, 14] on input "Search podcasts, credits, & more..." at bounding box center [190, 12] width 165 height 11
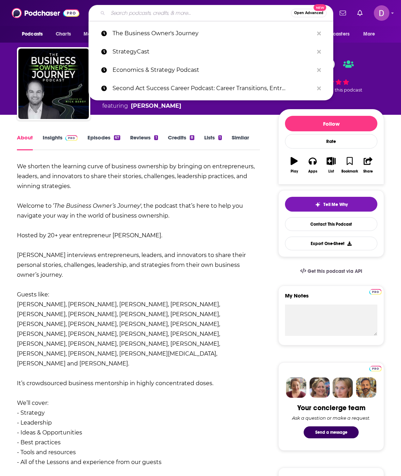
click at [144, 14] on input "Search podcasts, credits, & more..." at bounding box center [199, 12] width 183 height 11
paste input "The Goall: Financial Insights For Business Owners"
type input "The Goall: Financial Insights For Business Owners"
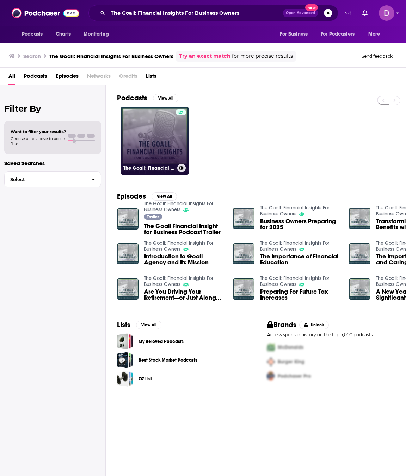
click at [161, 128] on link "The Goall: Financial Insights For Business Owners" at bounding box center [154, 141] width 68 height 68
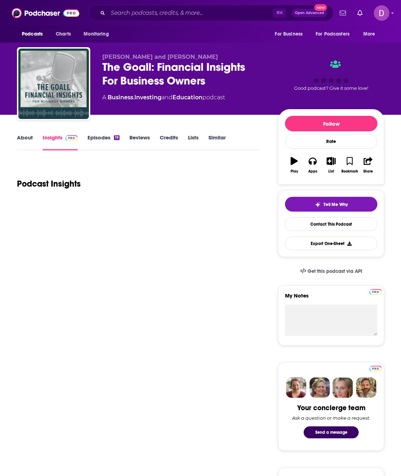
click at [30, 137] on link "About" at bounding box center [25, 142] width 16 height 16
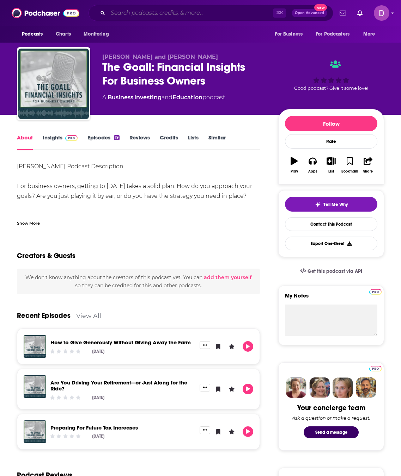
click at [188, 11] on input "Search podcasts, credits, & more..." at bounding box center [190, 12] width 165 height 11
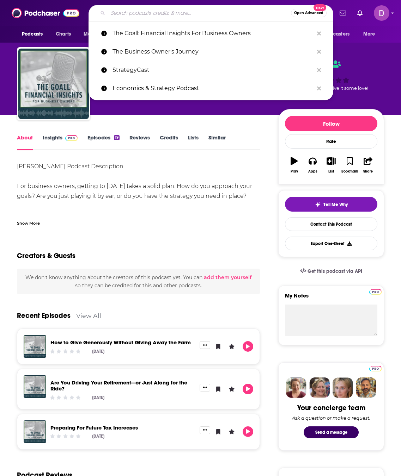
paste input "Fix It to Grow It"
type input "Fix It to Grow It"
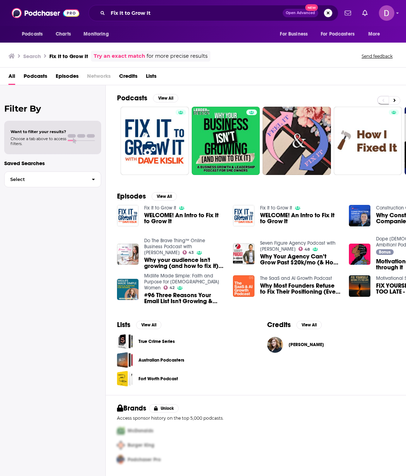
click at [331, 13] on button "Search podcasts, credits, & more..." at bounding box center [328, 13] width 8 height 8
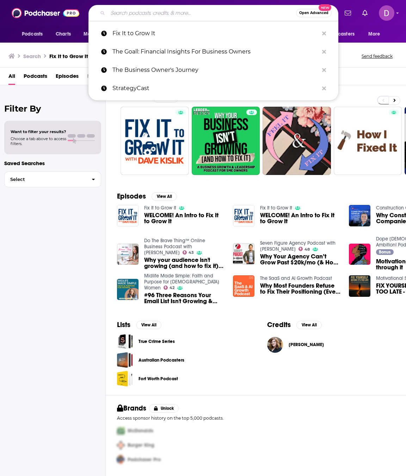
click at [174, 14] on input "Search podcasts, credits, & more..." at bounding box center [202, 12] width 188 height 11
paste input "Captivate the Mic: Master Public Speaking & Video, Build Co…"
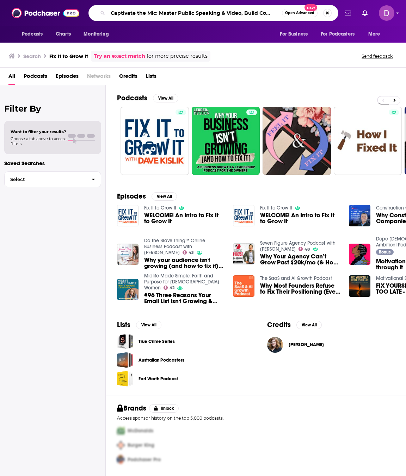
type input "Captivate the Mic: Master Public Speaking & Video, Build Co…"
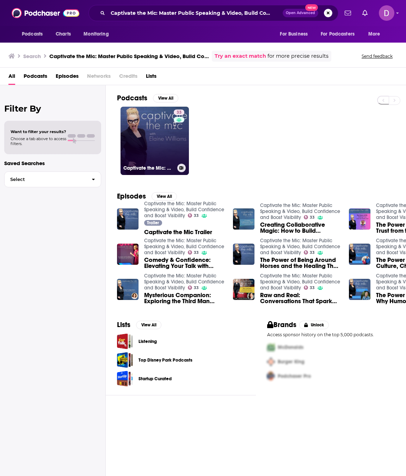
click at [131, 140] on link "33 Captivate the Mic: Master Public Speaking & Video, Build Confidence and Boos…" at bounding box center [154, 141] width 68 height 68
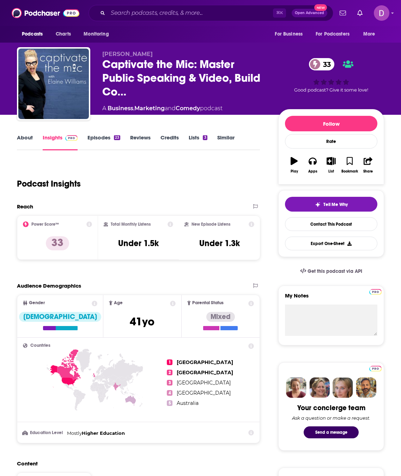
click at [26, 139] on link "About" at bounding box center [25, 142] width 16 height 16
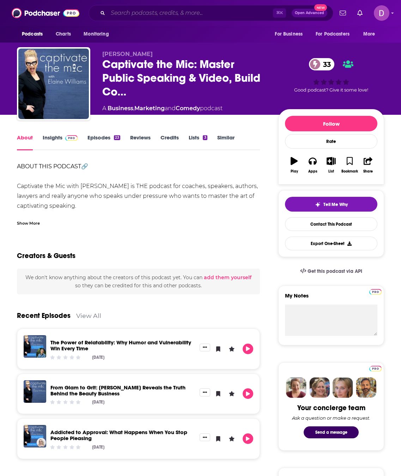
click at [135, 10] on input "Search podcasts, credits, & more..." at bounding box center [190, 12] width 165 height 11
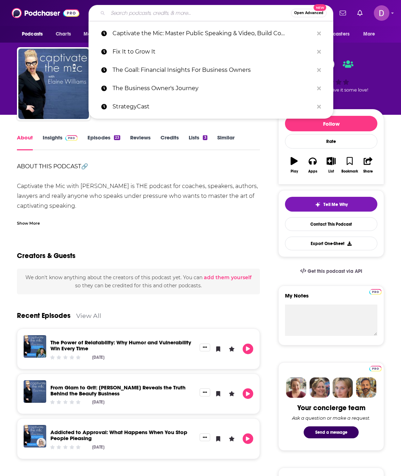
paste input "Zotec Answers - A Healthcare Podcast"
type input "Zotec Answers - A Healthcare Podcast"
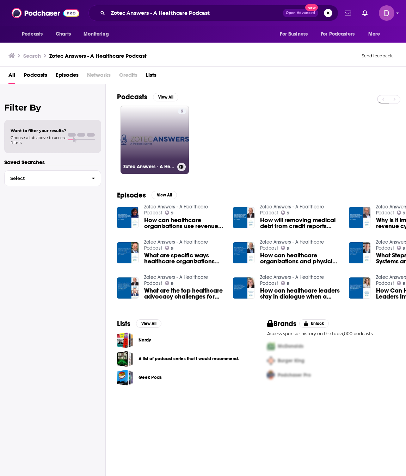
click at [155, 118] on link "9 Zotec Answers - A Healthcare Podcast" at bounding box center [154, 140] width 68 height 68
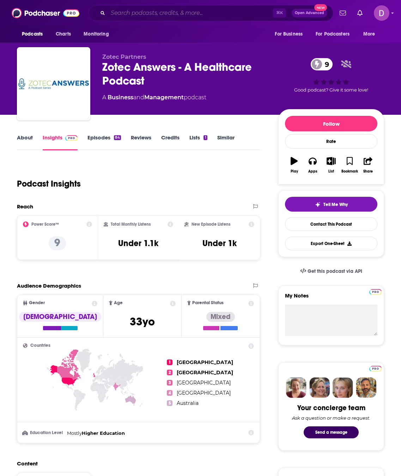
click at [118, 13] on input "Search podcasts, credits, & more..." at bounding box center [190, 12] width 165 height 11
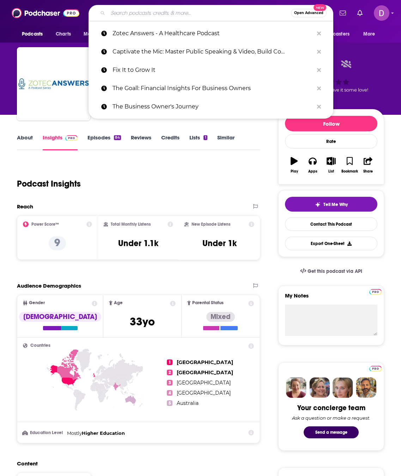
paste input "Your Behind the Scenes BFF Podcast"
type input "Your Behind the Scenes BFF Podcast"
